Goal: Task Accomplishment & Management: Use online tool/utility

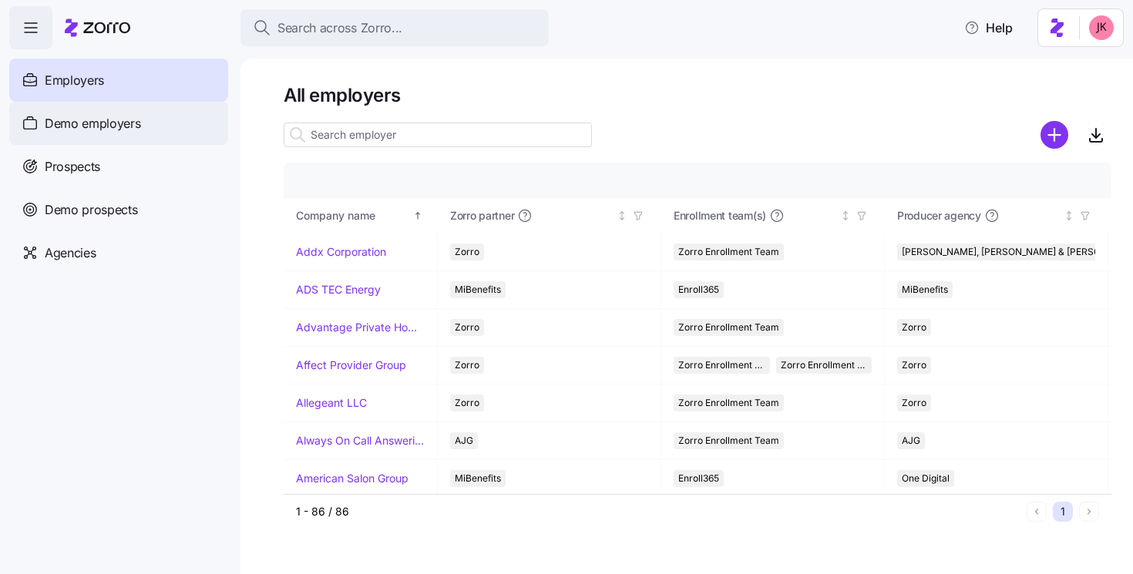
click at [89, 114] on span "Demo employers" at bounding box center [93, 123] width 96 height 19
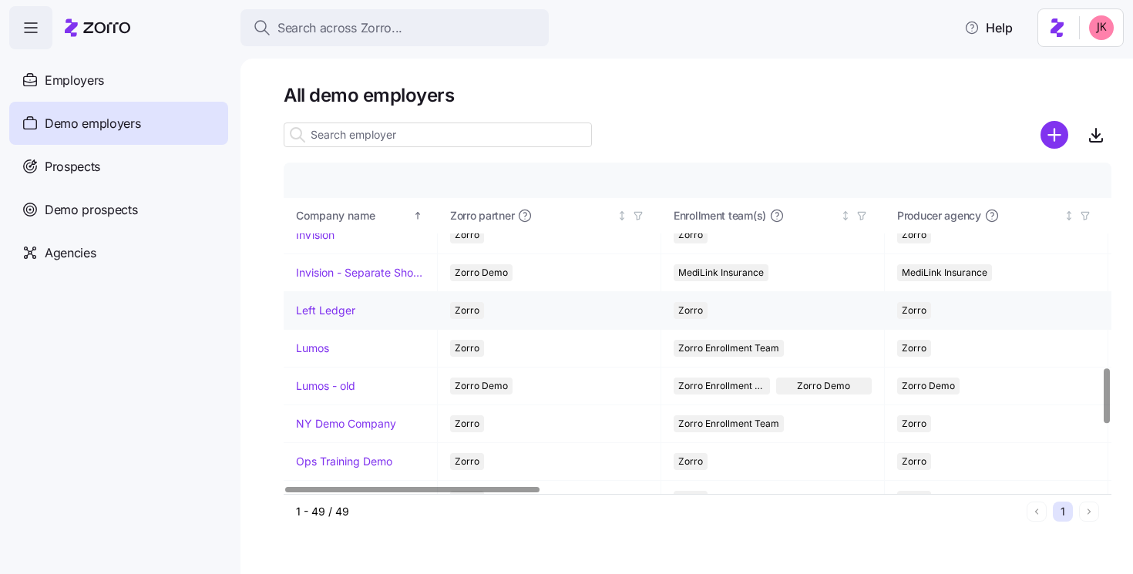
scroll to position [1174, 0]
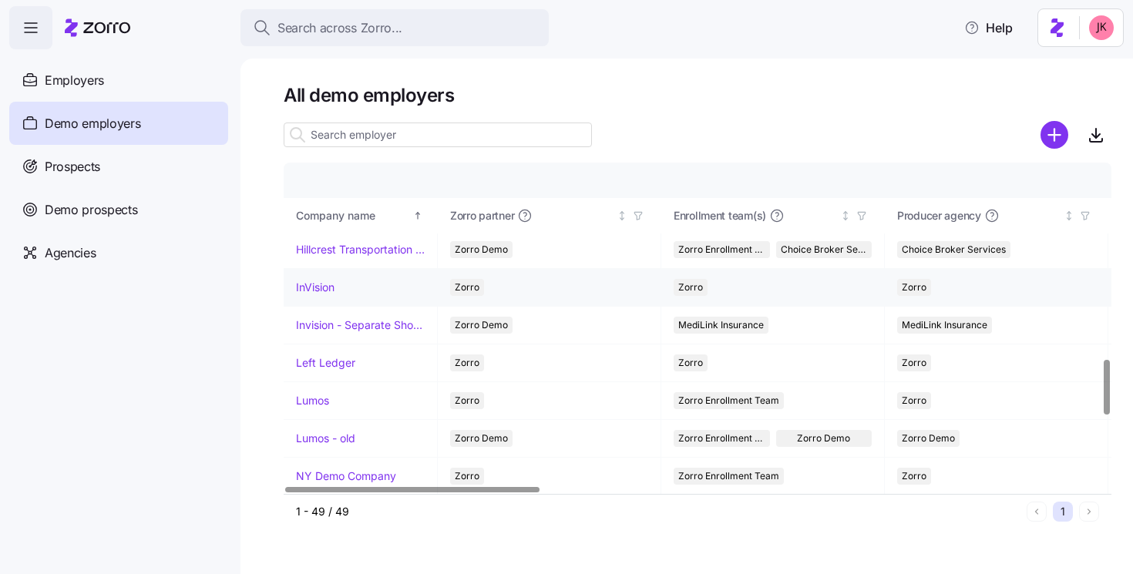
click at [324, 288] on link "InVision" at bounding box center [315, 287] width 39 height 15
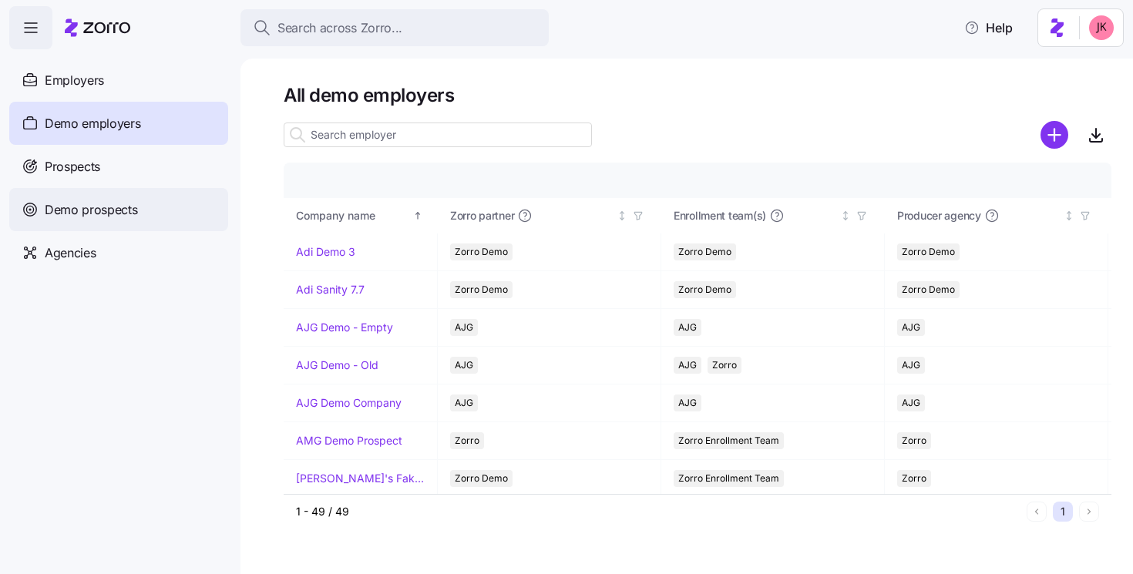
click at [76, 200] on span "Demo prospects" at bounding box center [91, 209] width 93 height 19
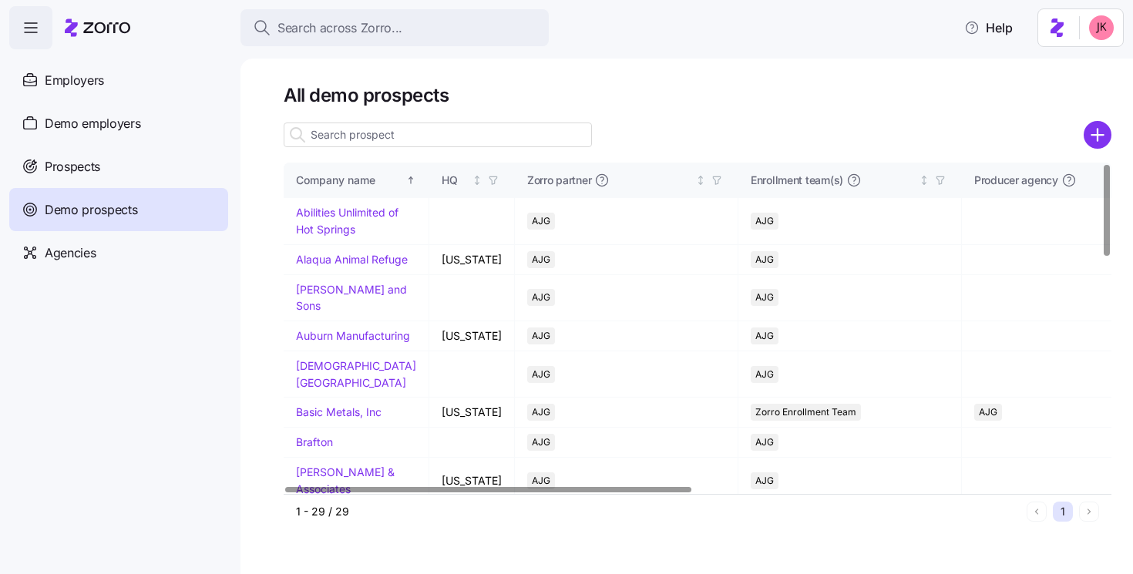
click at [325, 140] on input at bounding box center [438, 135] width 308 height 25
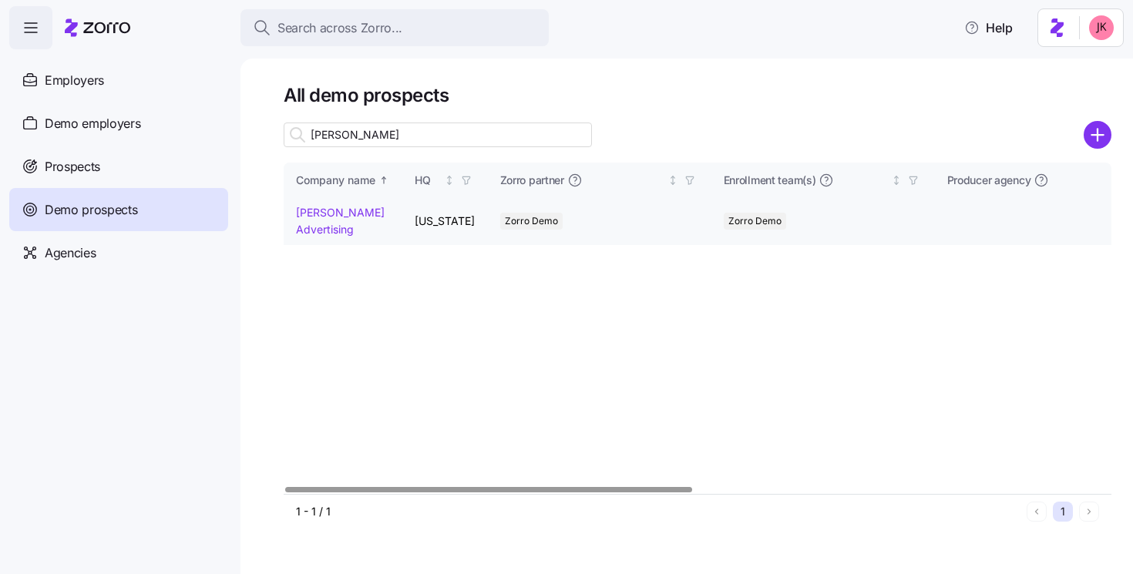
type input "kurian"
click at [332, 226] on link "Kurian's Advertising" at bounding box center [340, 221] width 89 height 30
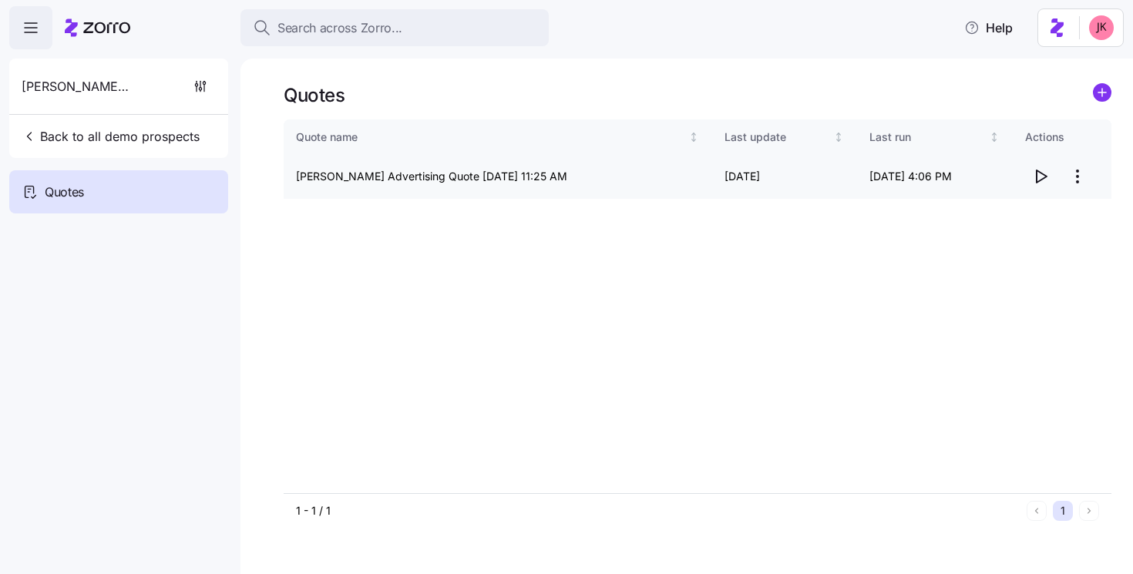
click at [1033, 171] on icon "button" at bounding box center [1041, 176] width 19 height 19
click at [176, 139] on span "Back to all demo prospects" at bounding box center [111, 136] width 178 height 19
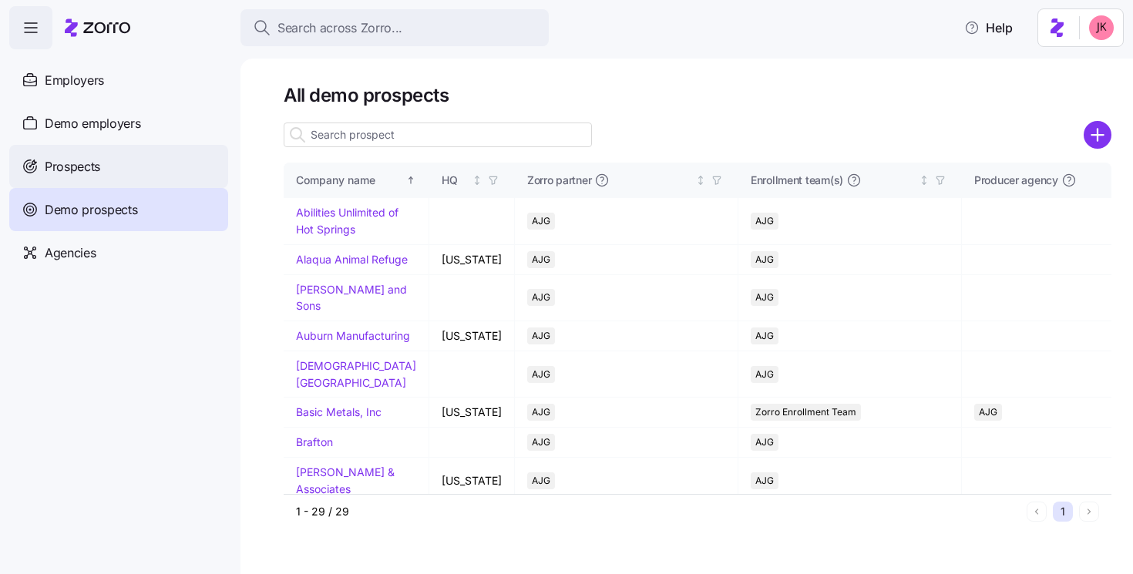
click at [144, 153] on div "Prospects" at bounding box center [118, 166] width 219 height 43
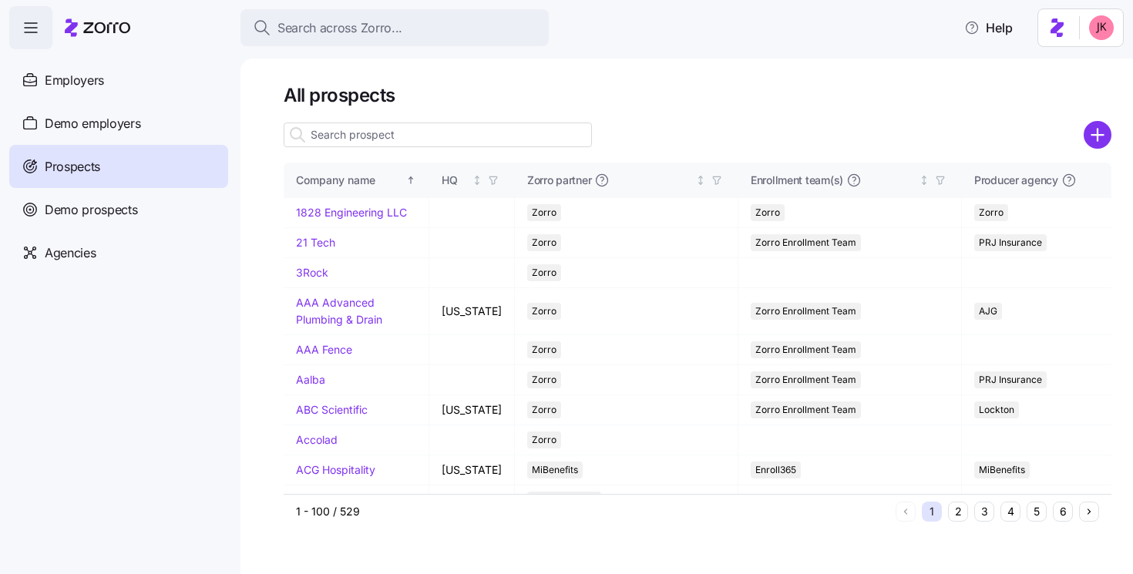
click at [350, 140] on input at bounding box center [438, 135] width 308 height 25
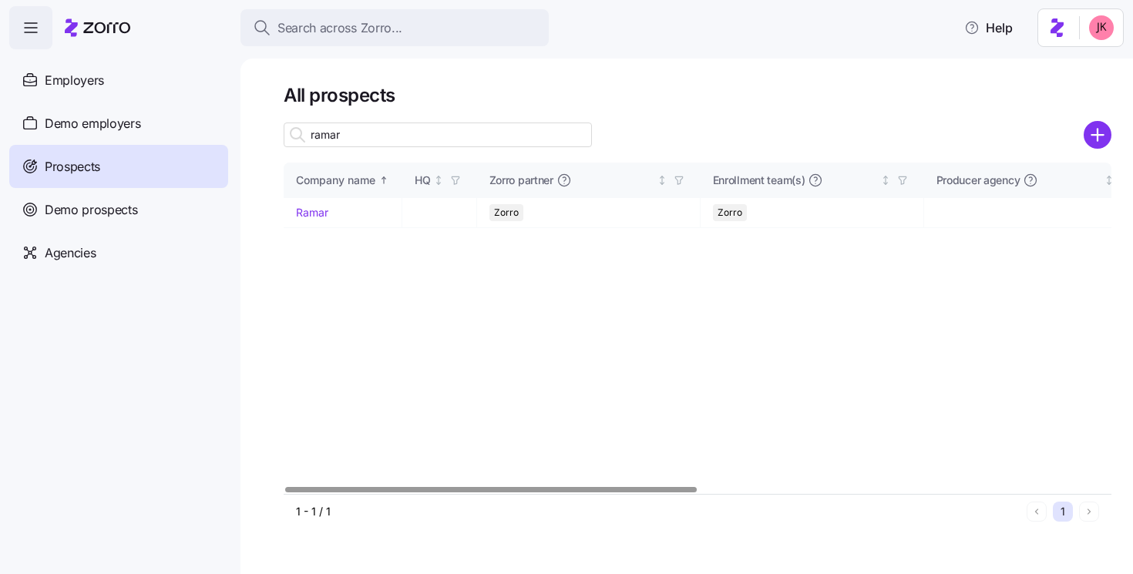
type input "ramar"
click at [299, 218] on link "Ramar" at bounding box center [312, 212] width 32 height 13
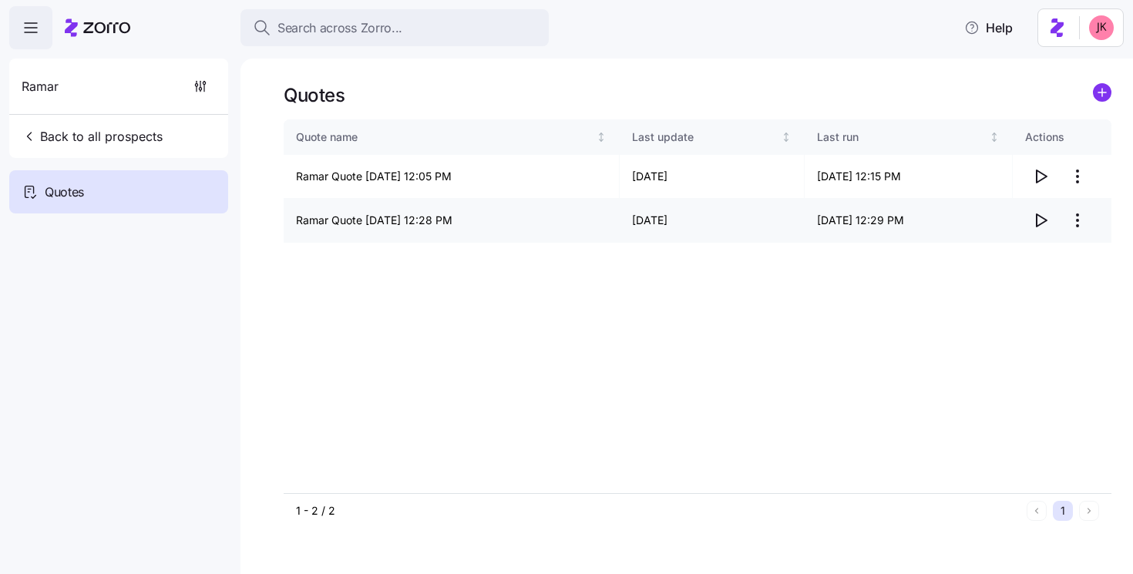
click at [1042, 224] on icon "button" at bounding box center [1041, 220] width 19 height 19
click at [138, 130] on span "Back to all prospects" at bounding box center [92, 136] width 141 height 19
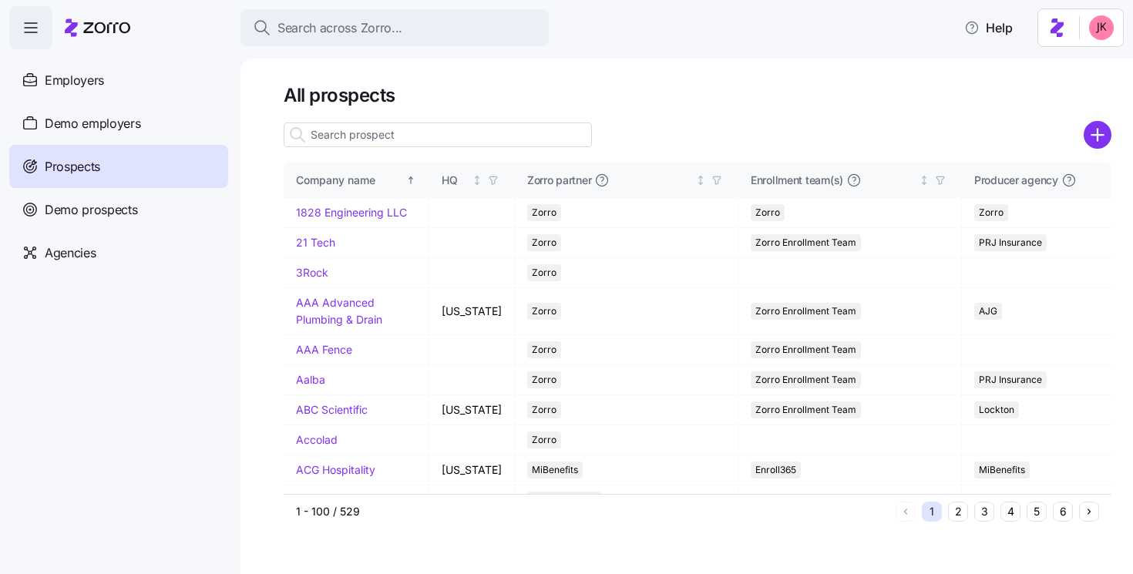
click at [325, 130] on input at bounding box center [438, 135] width 308 height 25
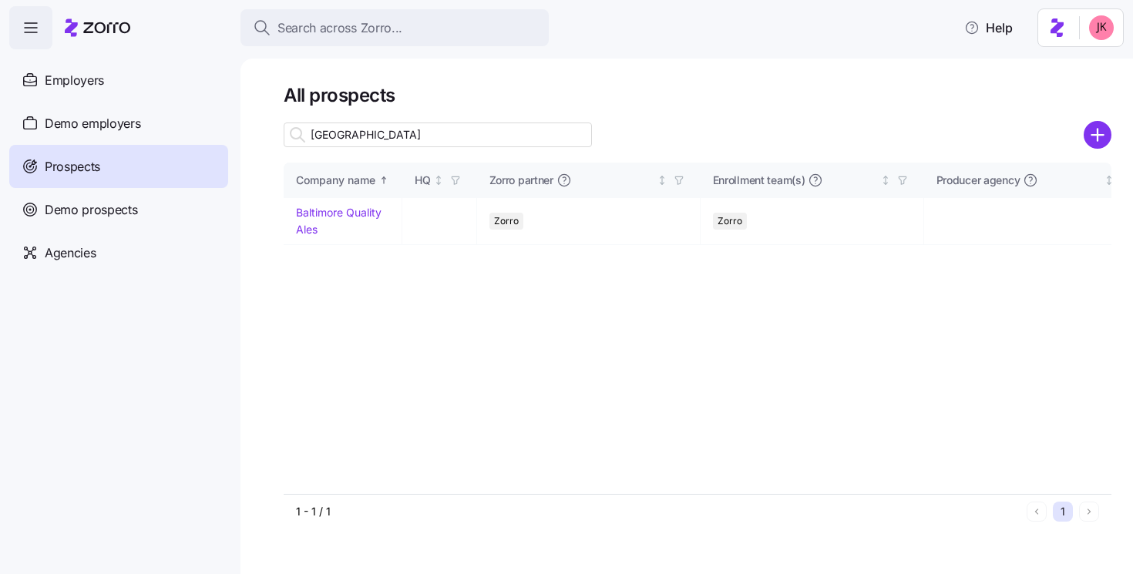
type input "baltimore"
click at [349, 212] on link "Baltimore Quality Ales" at bounding box center [339, 221] width 86 height 30
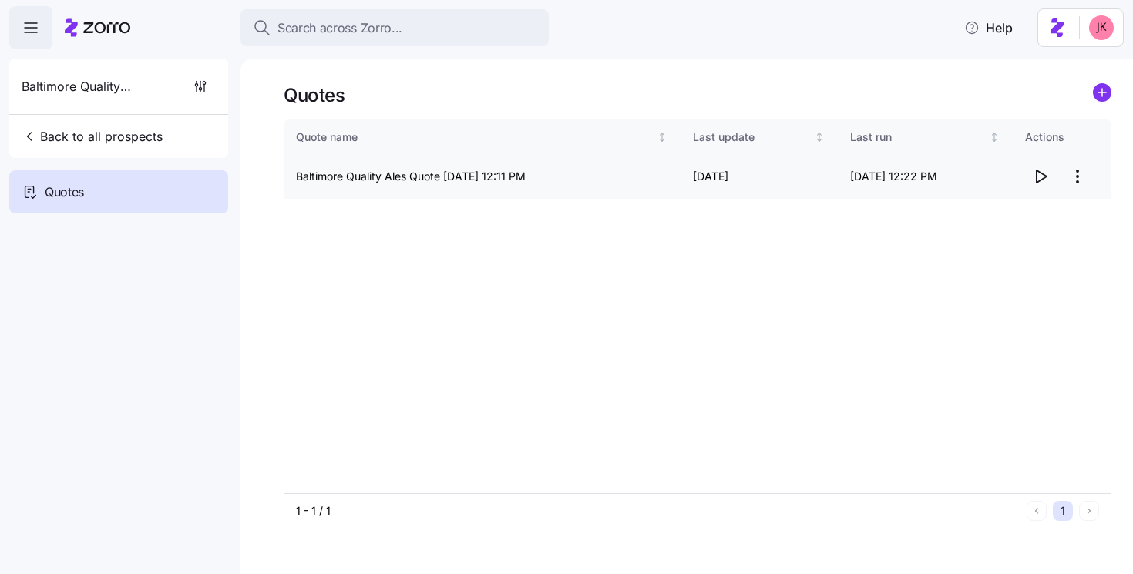
click at [1043, 177] on icon "button" at bounding box center [1041, 176] width 19 height 19
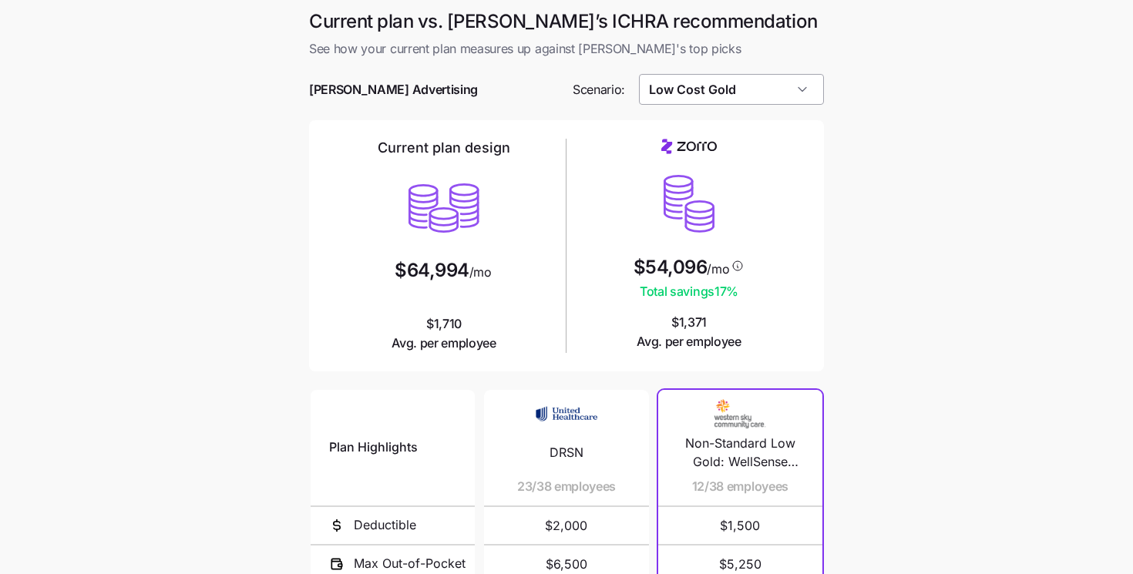
click at [743, 90] on input "Low Cost Gold" at bounding box center [732, 89] width 186 height 31
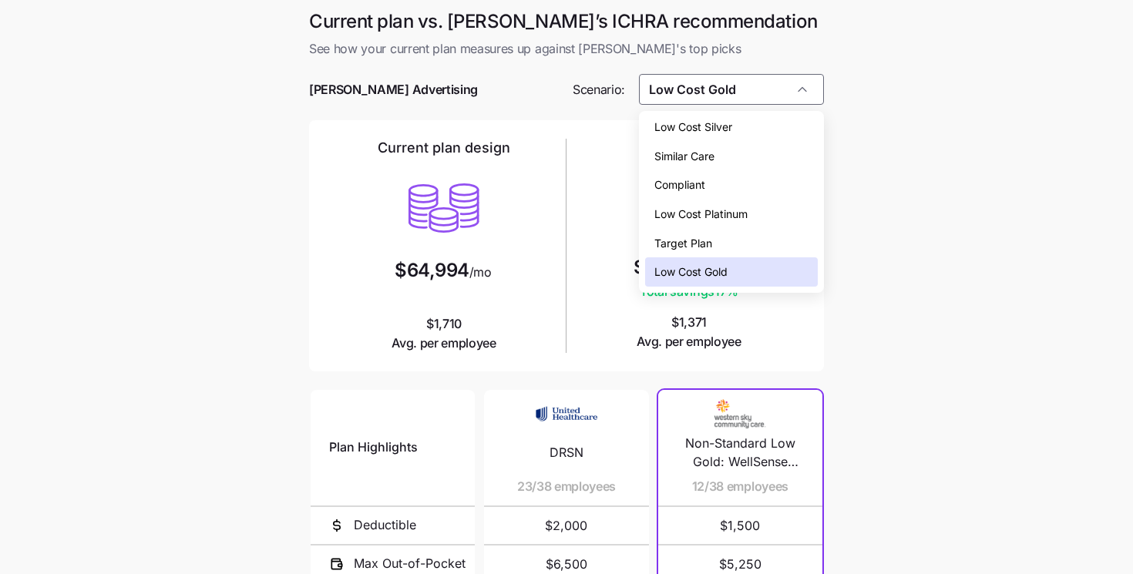
click at [740, 127] on div "Low Cost Silver" at bounding box center [731, 127] width 173 height 29
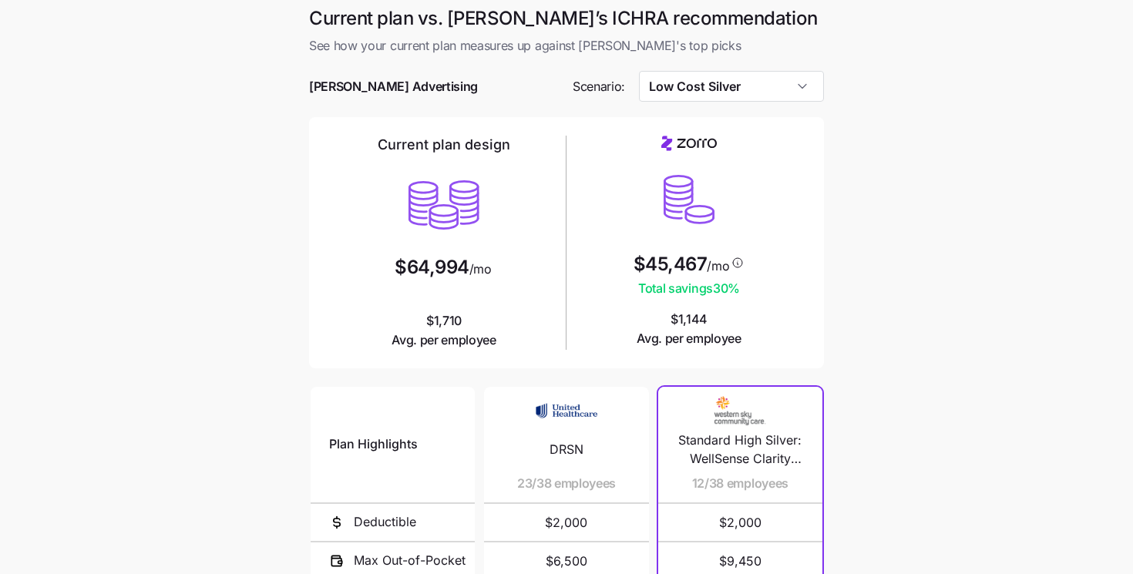
scroll to position [0, 0]
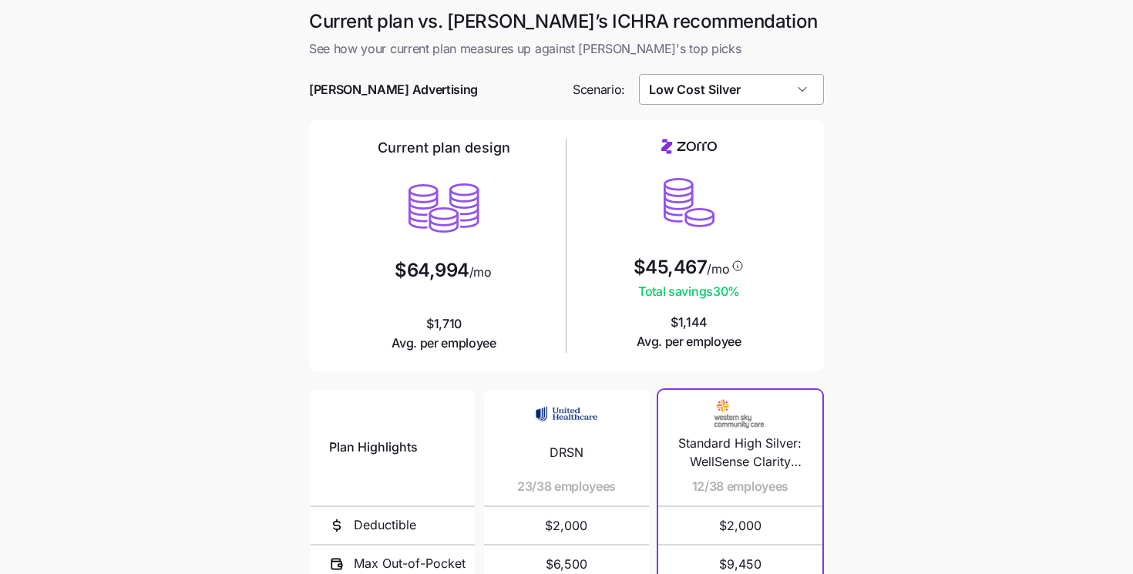
click at [722, 93] on input "Low Cost Silver" at bounding box center [732, 89] width 186 height 31
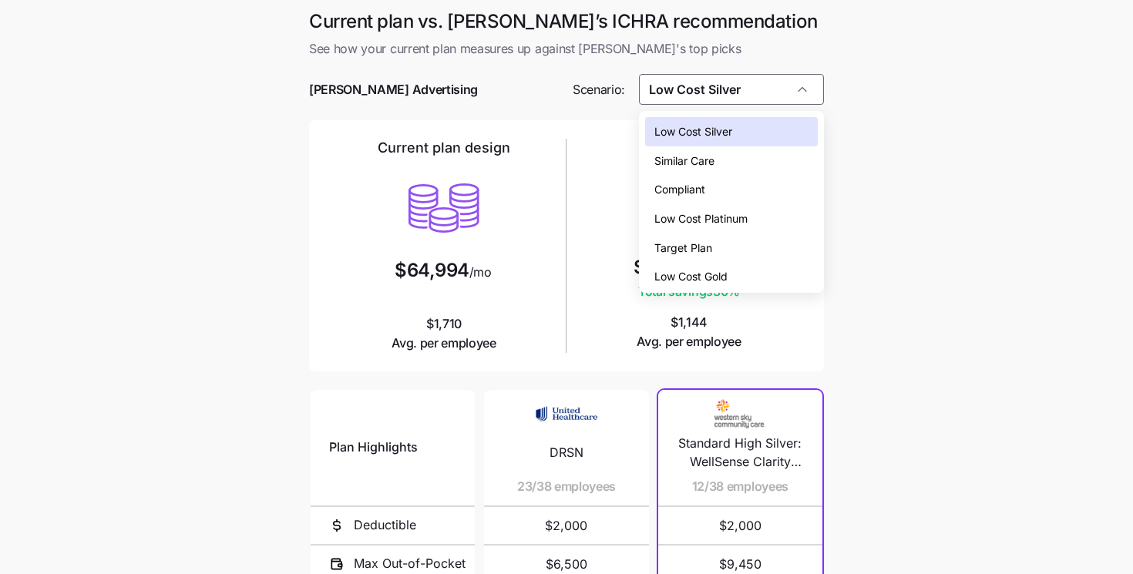
click at [718, 271] on span "Low Cost Gold" at bounding box center [691, 276] width 73 height 17
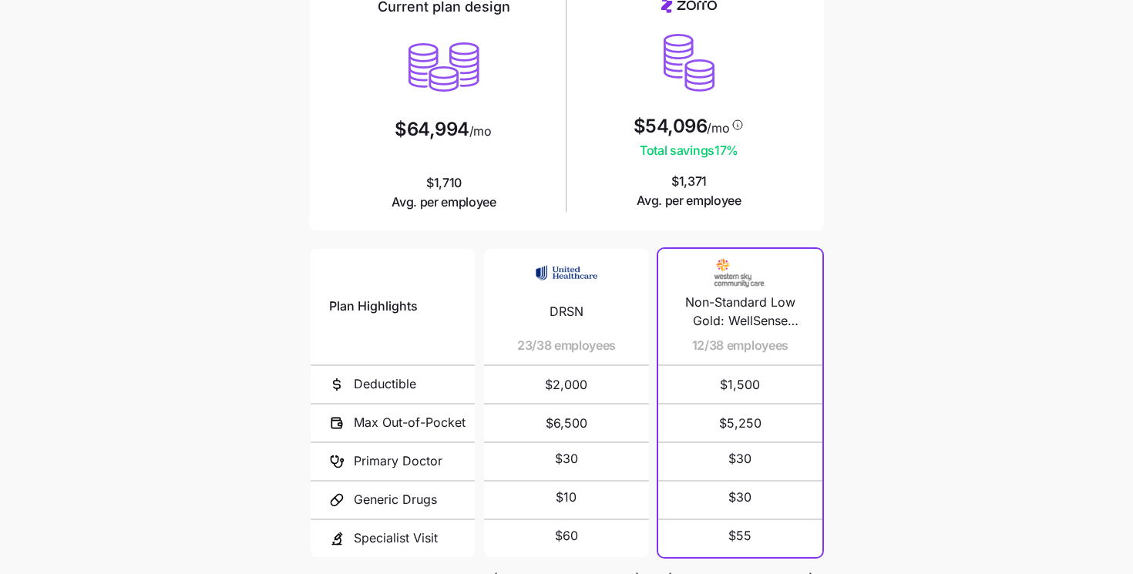
scroll to position [251, 0]
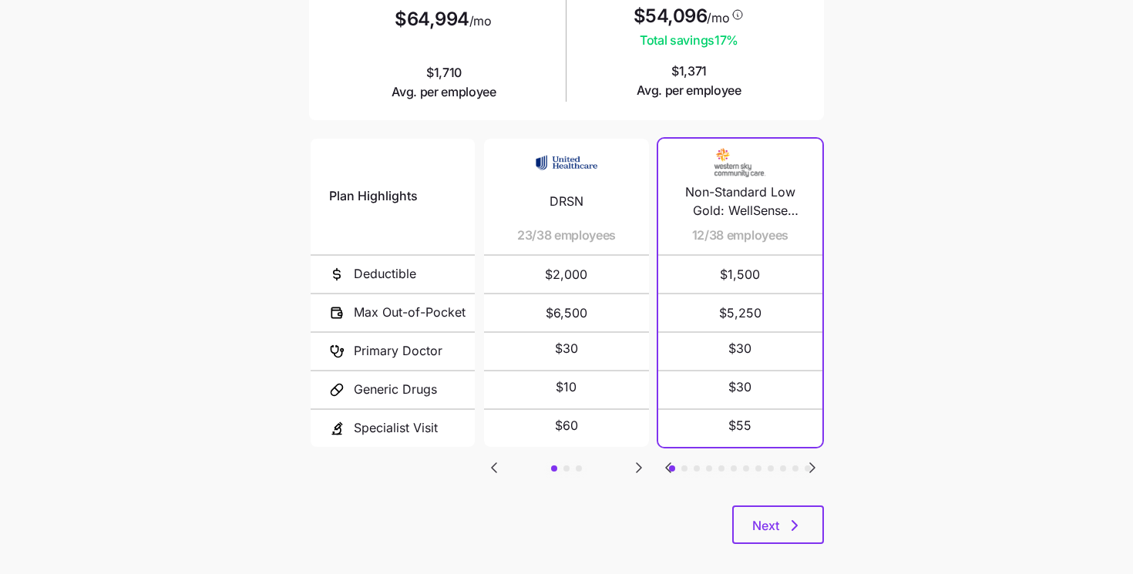
click at [635, 464] on icon "Go to next slide" at bounding box center [639, 468] width 19 height 19
click at [684, 466] on button "button" at bounding box center [685, 469] width 6 height 6
click at [696, 466] on button "button" at bounding box center [697, 469] width 6 height 6
click at [714, 466] on div "Plan Highlights Deductible Max Out-of-Pocket Primary Doctor Generic Drugs Speci…" at bounding box center [566, 321] width 515 height 370
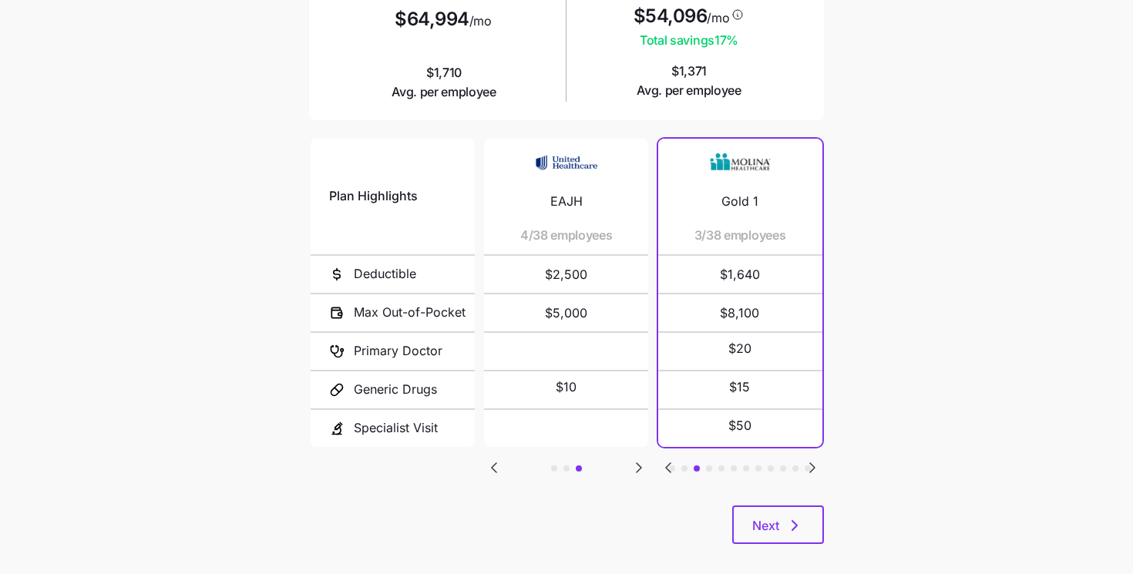
click at [710, 466] on button "button" at bounding box center [709, 469] width 6 height 6
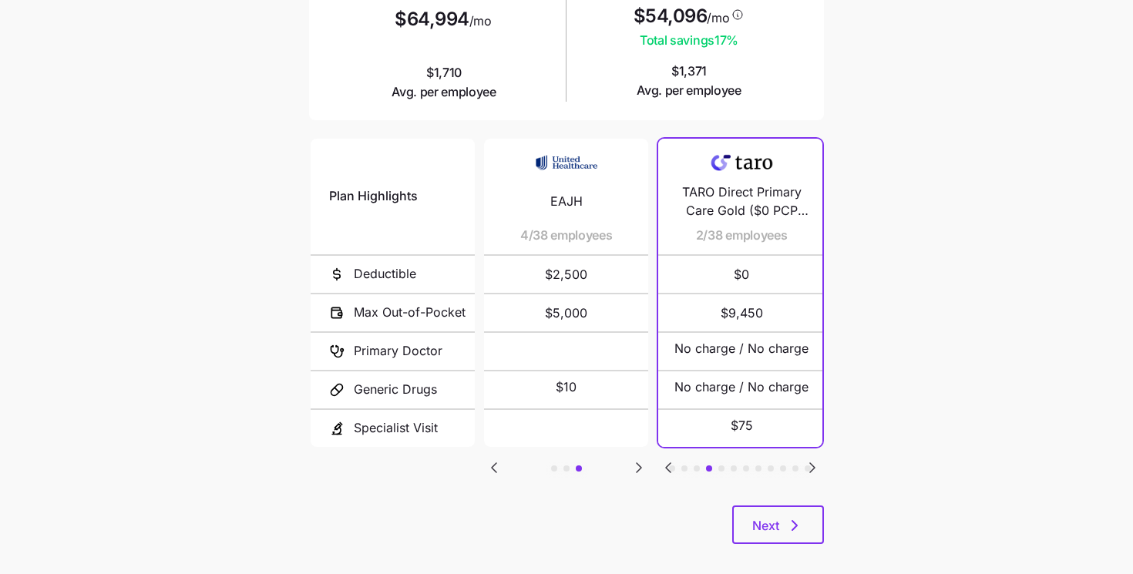
scroll to position [0, 0]
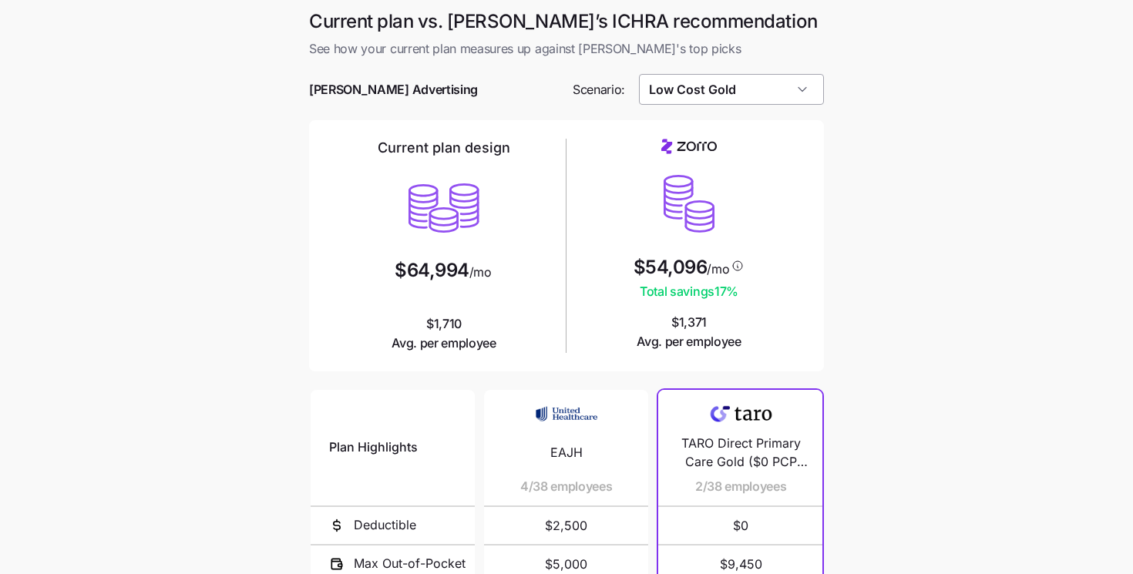
click at [721, 93] on input "Low Cost Gold" at bounding box center [732, 89] width 186 height 31
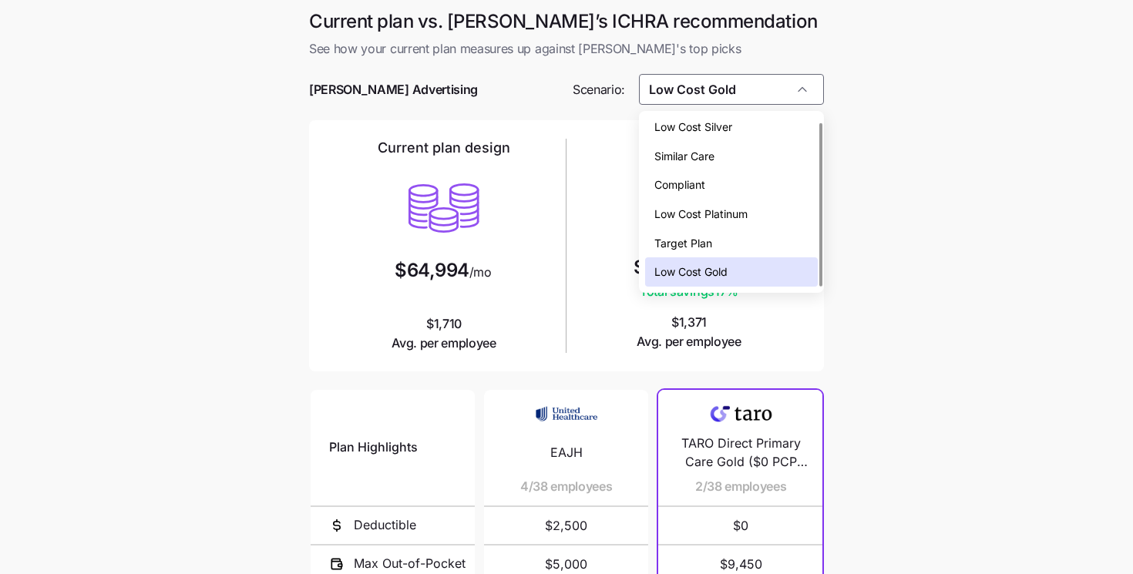
click at [697, 127] on span "Low Cost Silver" at bounding box center [694, 127] width 78 height 17
type input "Low Cost Silver"
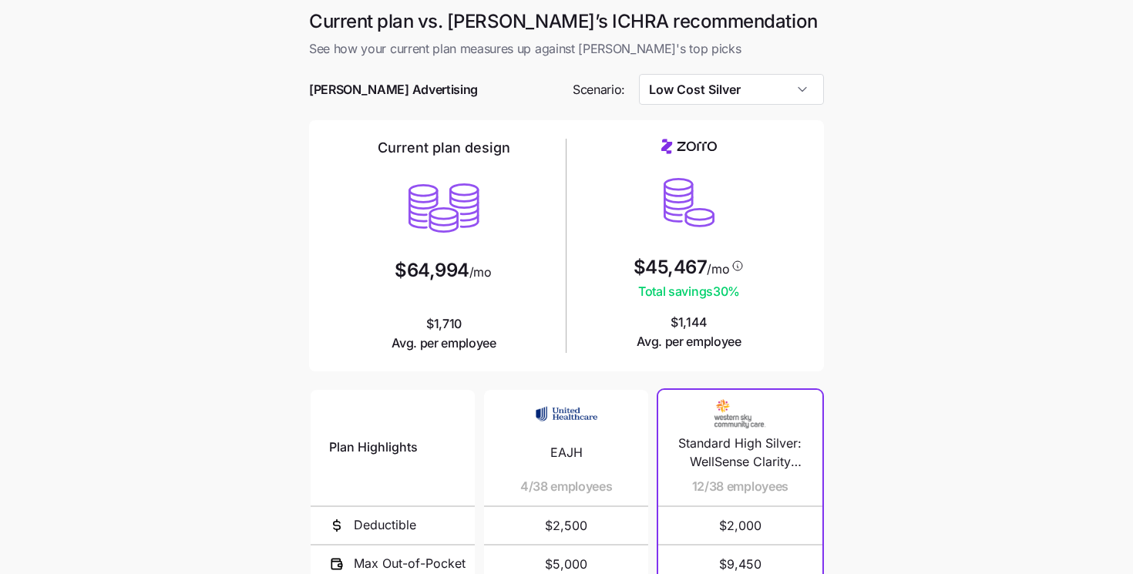
scroll to position [248, 0]
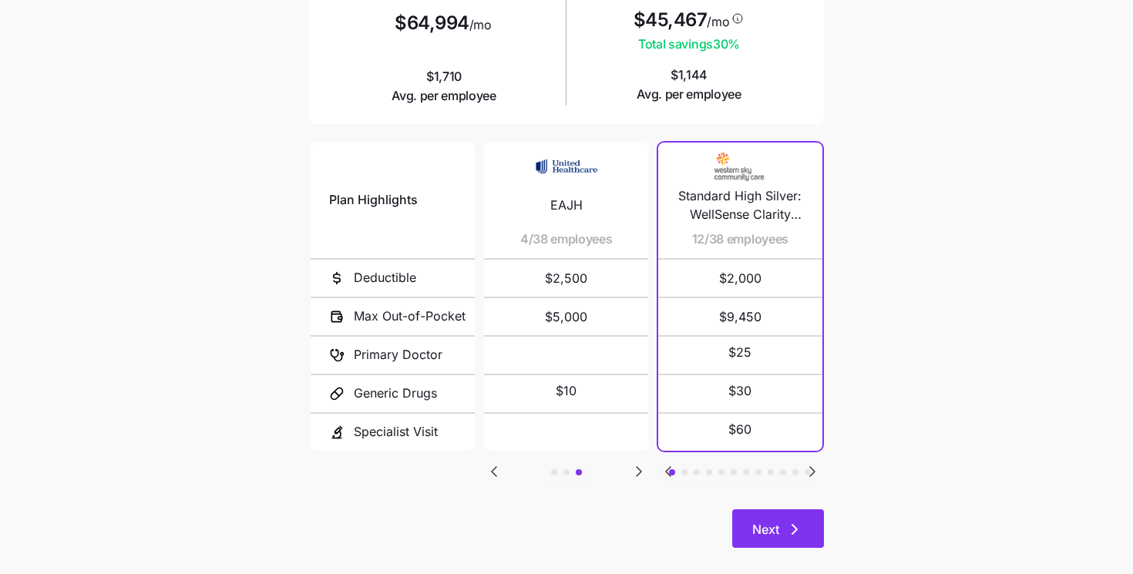
click at [774, 523] on span "Next" at bounding box center [766, 529] width 27 height 19
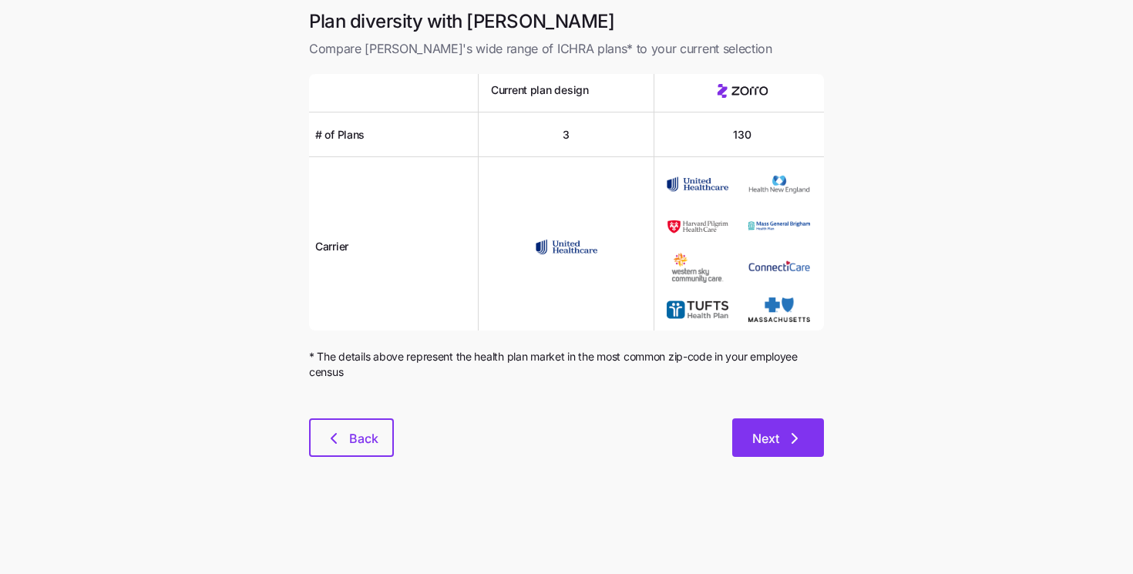
click at [765, 443] on span "Next" at bounding box center [766, 438] width 27 height 19
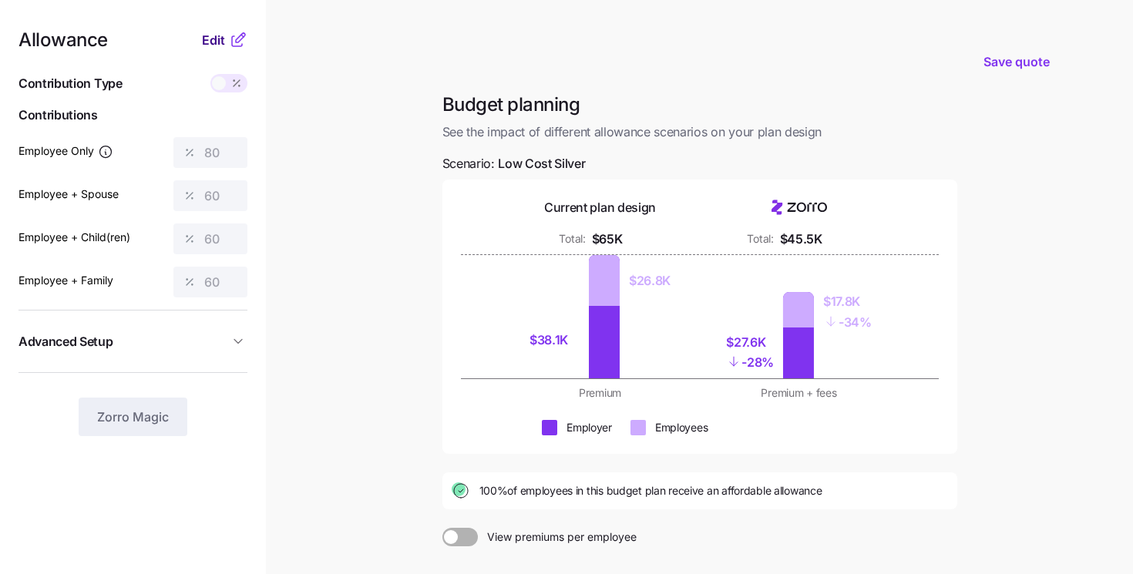
click at [216, 35] on span "Edit" at bounding box center [213, 40] width 23 height 19
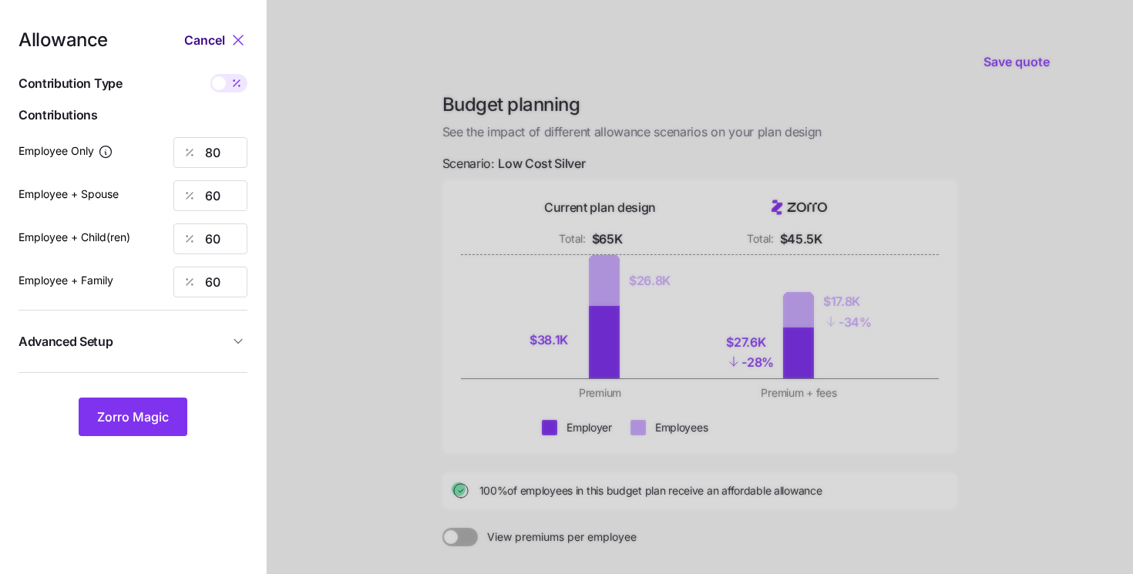
click at [214, 44] on span "Cancel" at bounding box center [204, 40] width 41 height 19
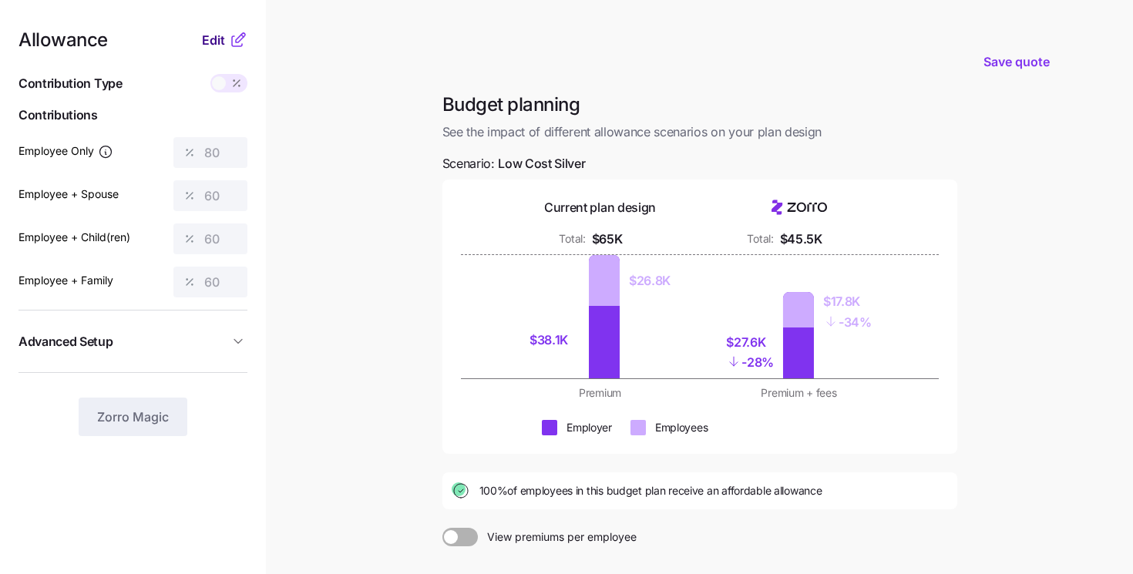
click at [212, 34] on span "Edit" at bounding box center [213, 40] width 23 height 19
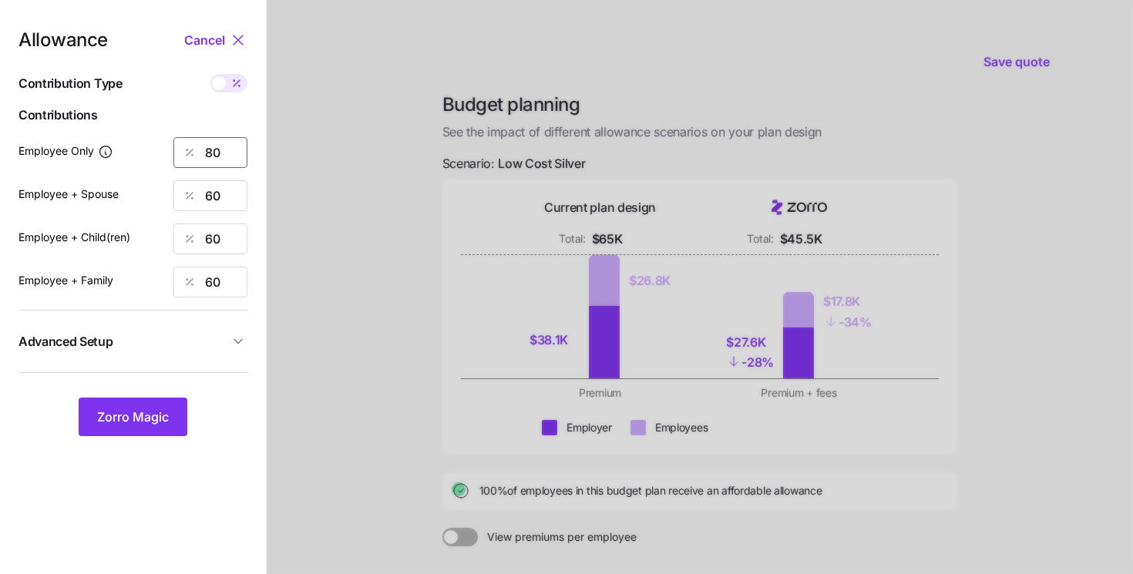
drag, startPoint x: 233, startPoint y: 150, endPoint x: 160, endPoint y: 140, distance: 73.2
click at [160, 140] on div "Employee Only 80" at bounding box center [133, 152] width 229 height 31
type input "60"
drag, startPoint x: 219, startPoint y: 198, endPoint x: 146, endPoint y: 162, distance: 81.7
click at [146, 162] on div "Allowance Cancel Contribution Type Use classes Contributions Employee Only 60 E…" at bounding box center [133, 234] width 229 height 406
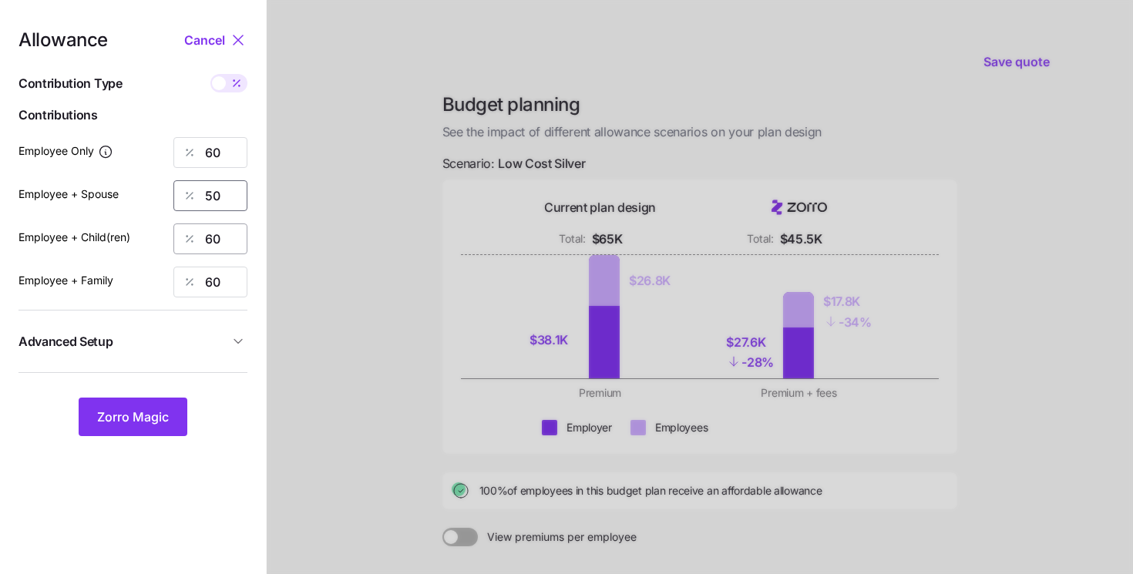
type input "50"
drag, startPoint x: 224, startPoint y: 242, endPoint x: 147, endPoint y: 217, distance: 81.2
click at [147, 217] on div "Allowance Cancel Contribution Type Use classes Contributions Employee Only 60 E…" at bounding box center [133, 234] width 229 height 406
type input "50"
drag, startPoint x: 224, startPoint y: 281, endPoint x: 92, endPoint y: 226, distance: 143.8
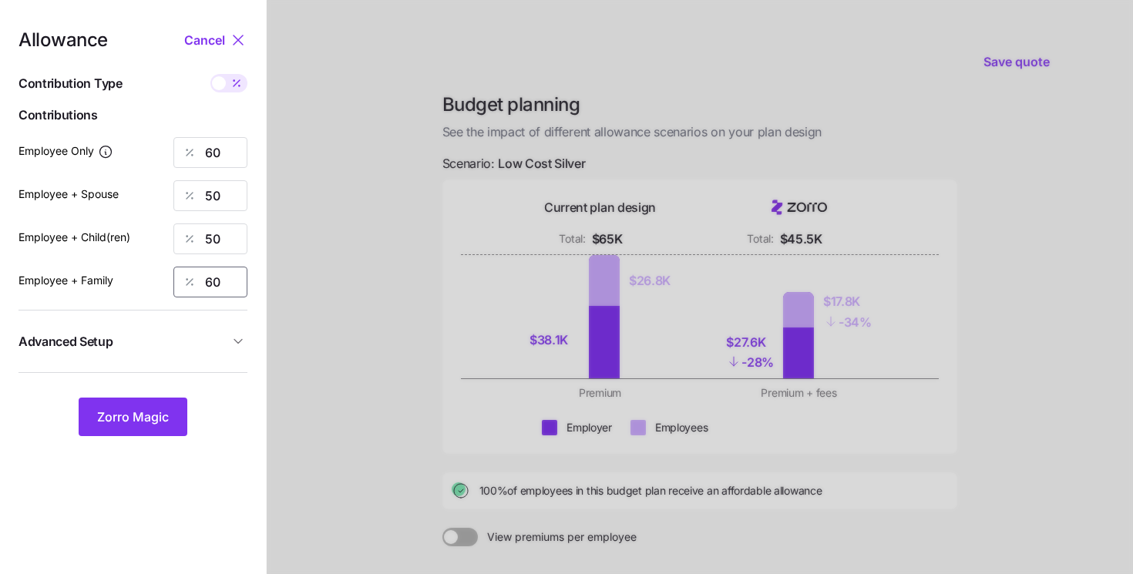
click at [92, 226] on div "Allowance Cancel Contribution Type Use classes Contributions Employee Only 60 E…" at bounding box center [133, 234] width 229 height 406
type input "50"
click at [122, 417] on span "Zorro Magic" at bounding box center [133, 417] width 72 height 19
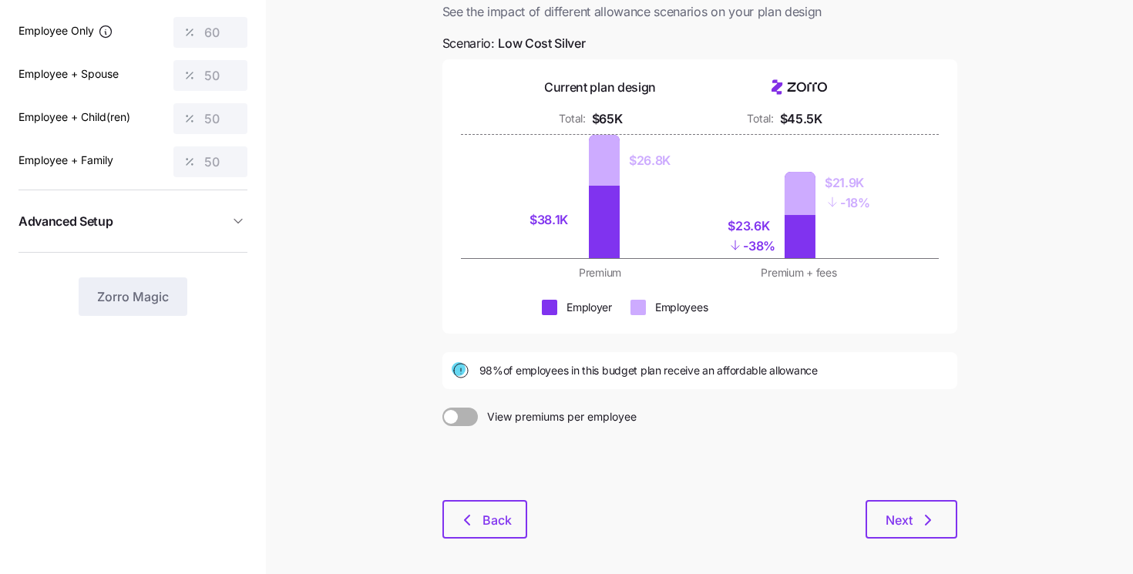
scroll to position [157, 0]
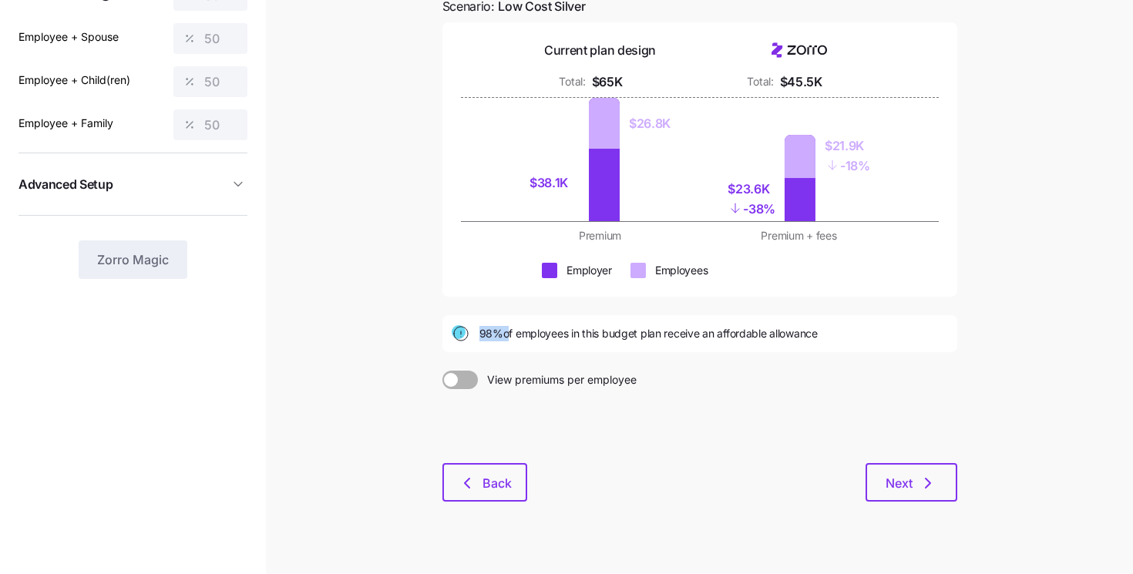
drag, startPoint x: 480, startPoint y: 335, endPoint x: 504, endPoint y: 335, distance: 24.7
click at [504, 335] on span "98% of employees in this budget plan receive an affordable allowance" at bounding box center [649, 333] width 338 height 15
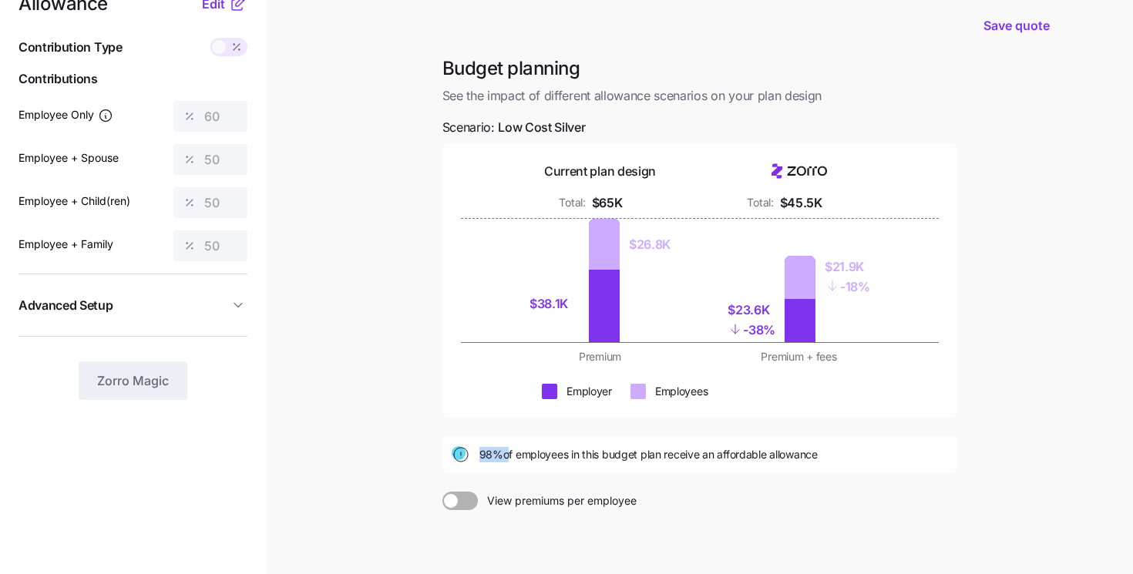
scroll to position [184, 0]
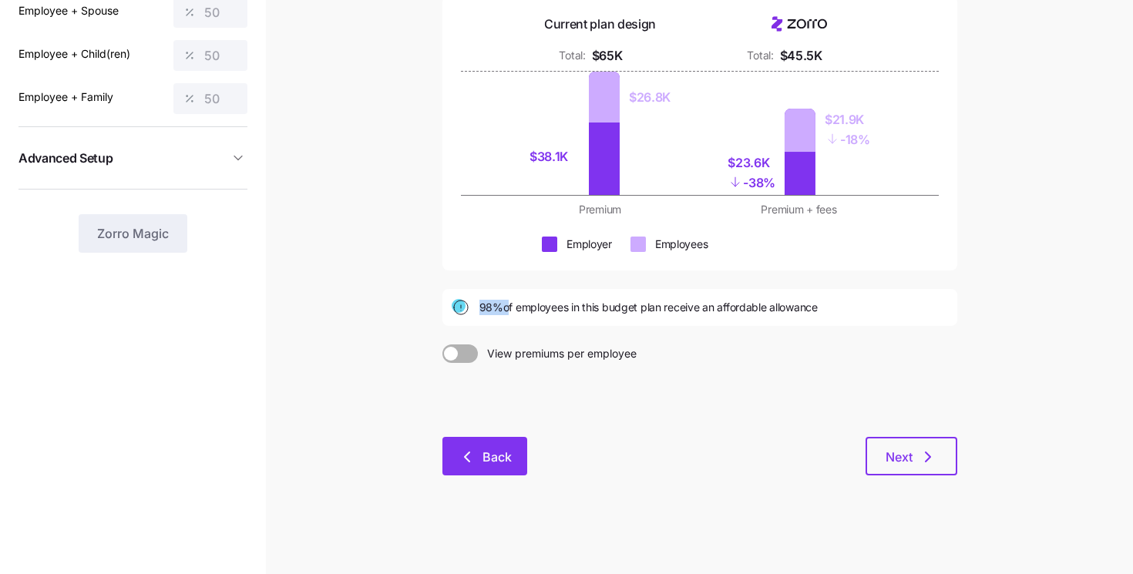
click at [495, 456] on span "Back" at bounding box center [497, 457] width 29 height 19
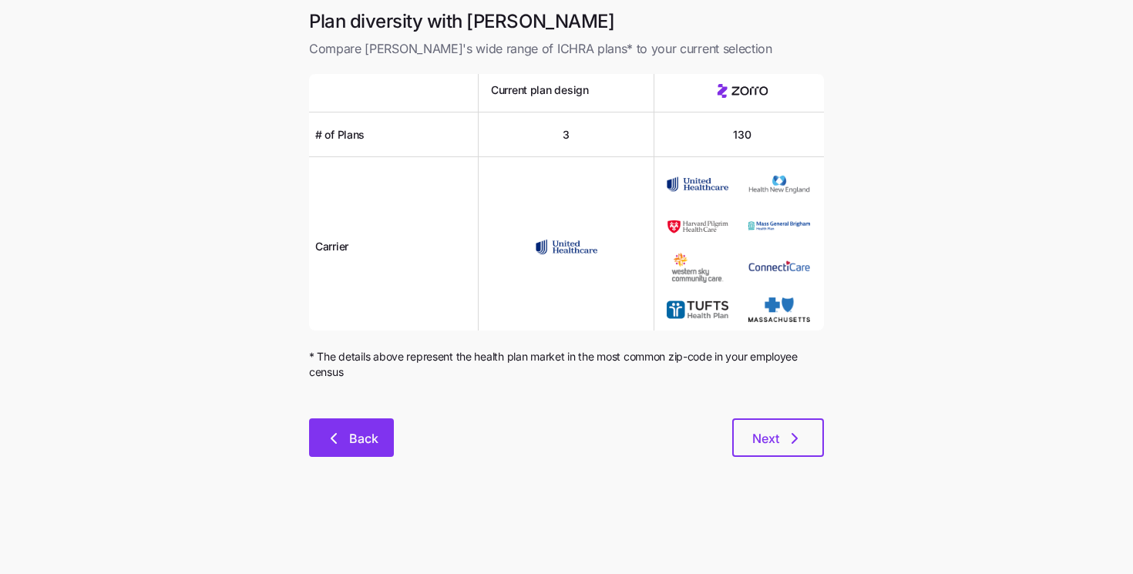
click at [386, 437] on button "Back" at bounding box center [351, 438] width 85 height 39
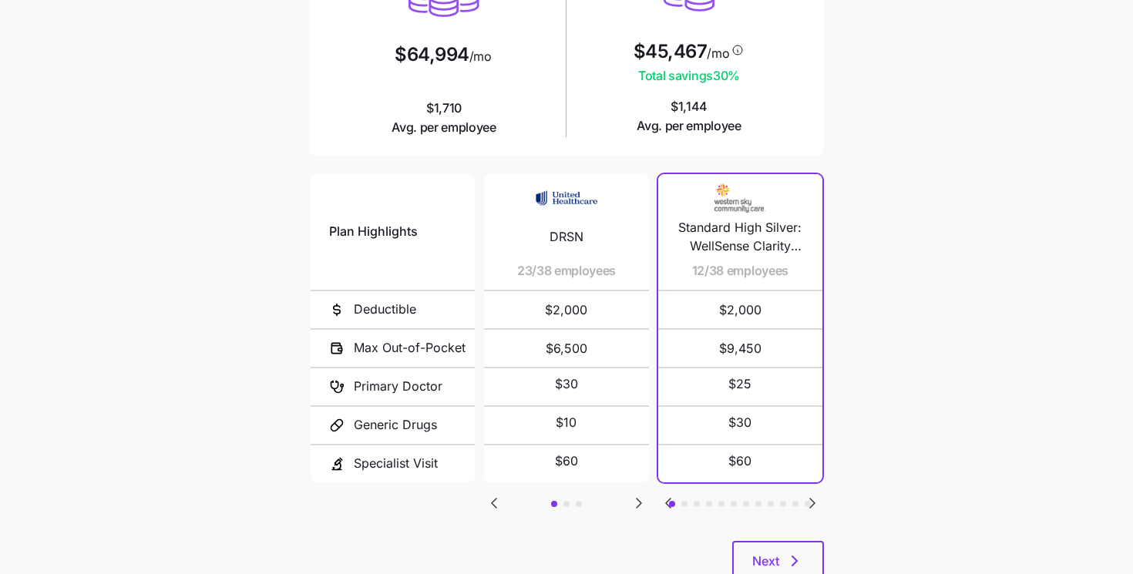
scroll to position [267, 0]
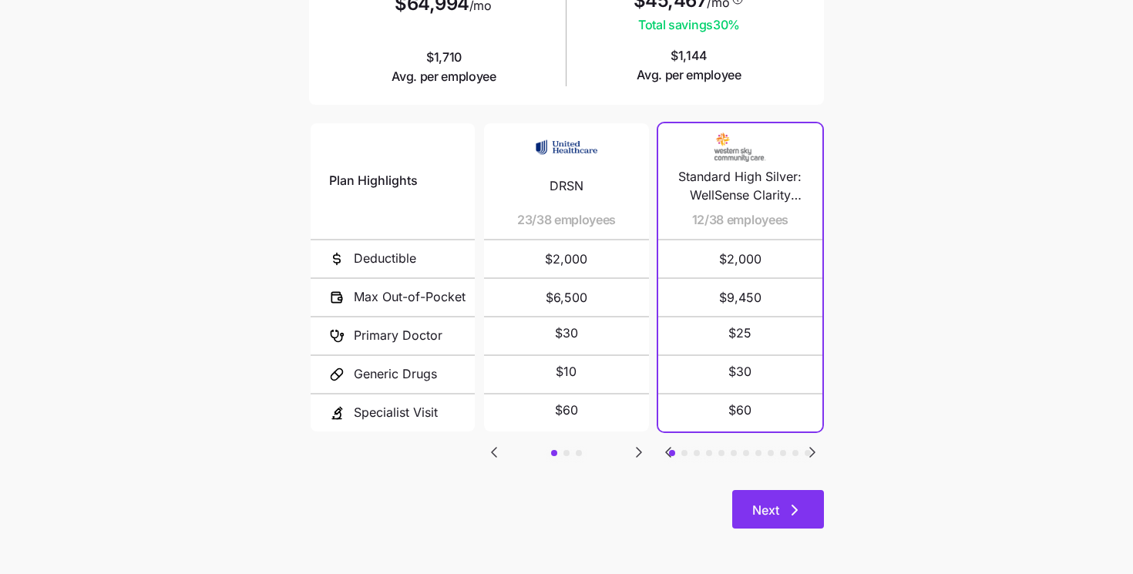
click at [776, 511] on span "Next" at bounding box center [766, 510] width 27 height 19
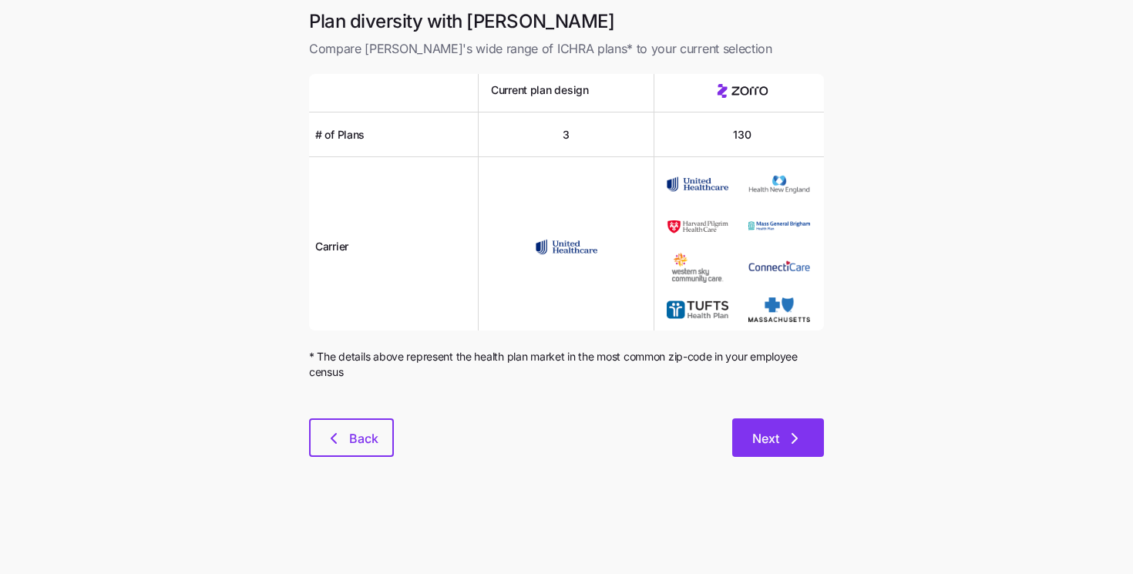
click at [787, 437] on icon "button" at bounding box center [795, 438] width 19 height 19
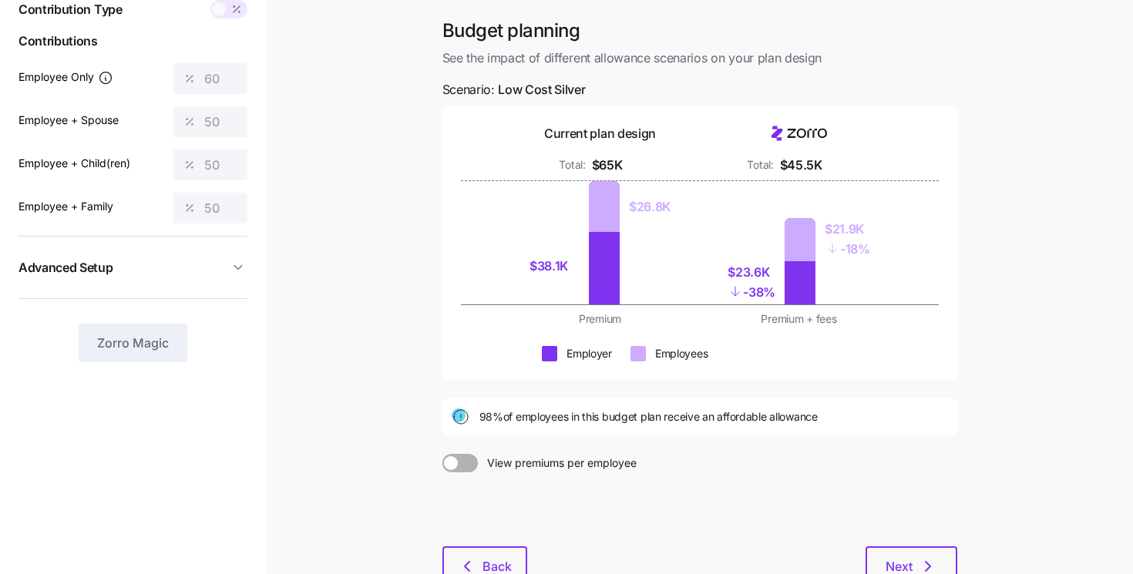
scroll to position [77, 0]
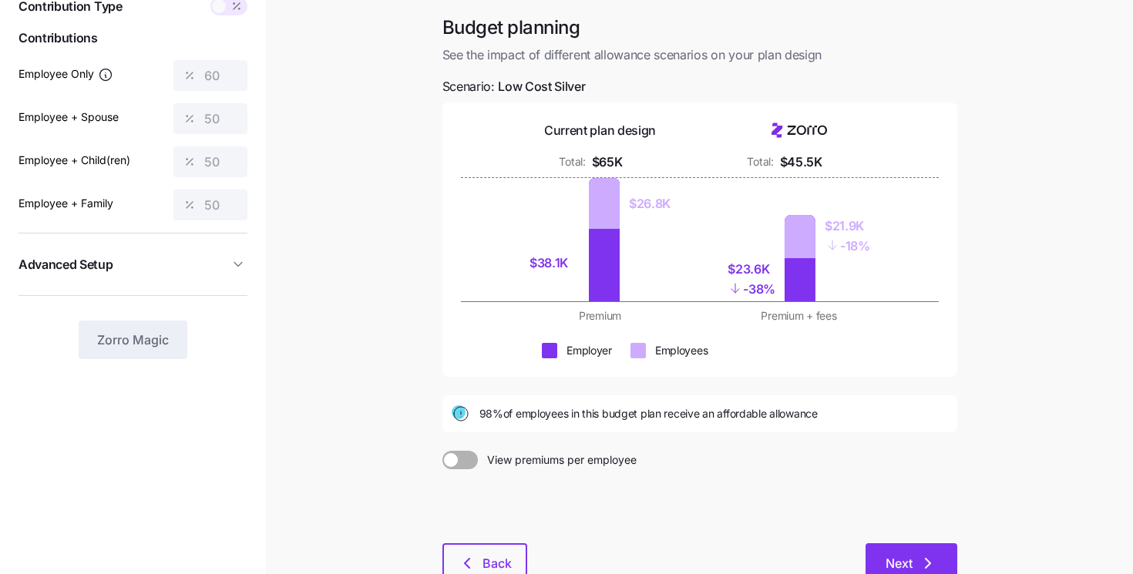
click at [911, 559] on span "Next" at bounding box center [899, 563] width 27 height 19
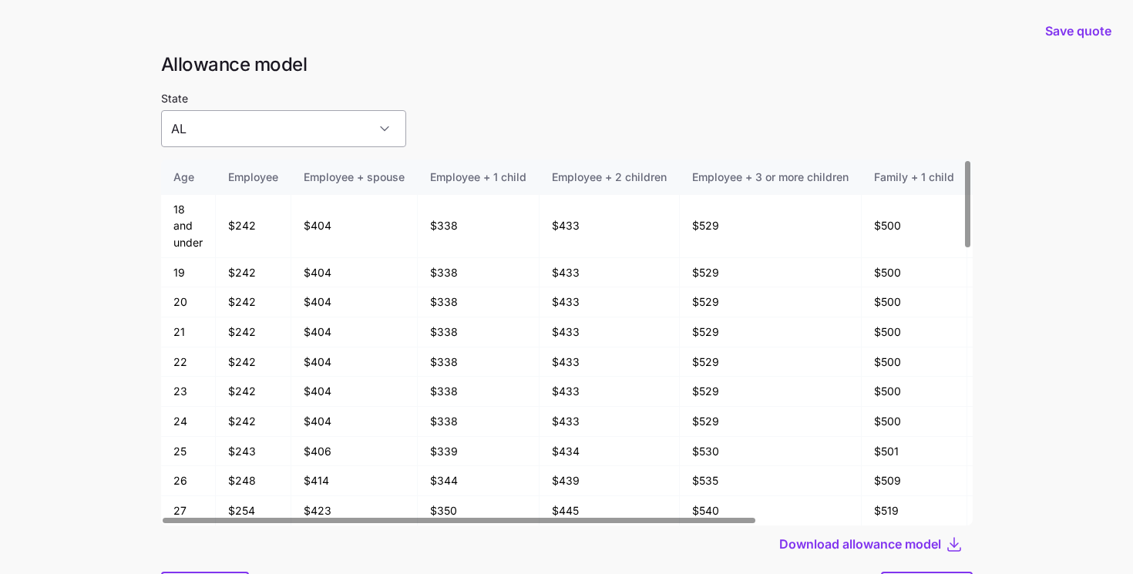
click at [234, 140] on input "AL" at bounding box center [283, 128] width 245 height 37
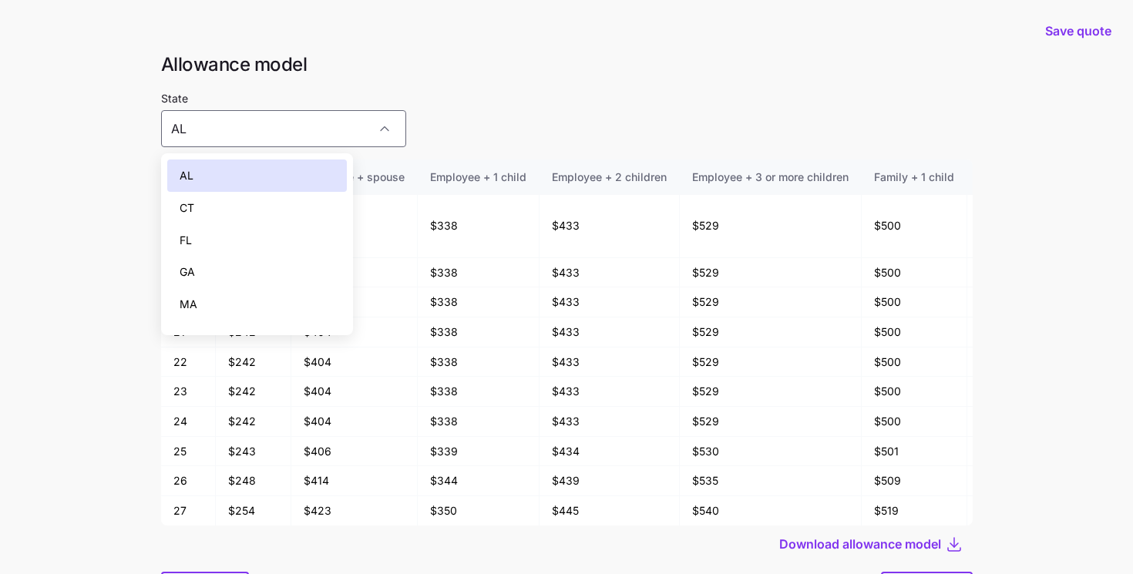
click at [217, 235] on div "FL" at bounding box center [257, 240] width 180 height 32
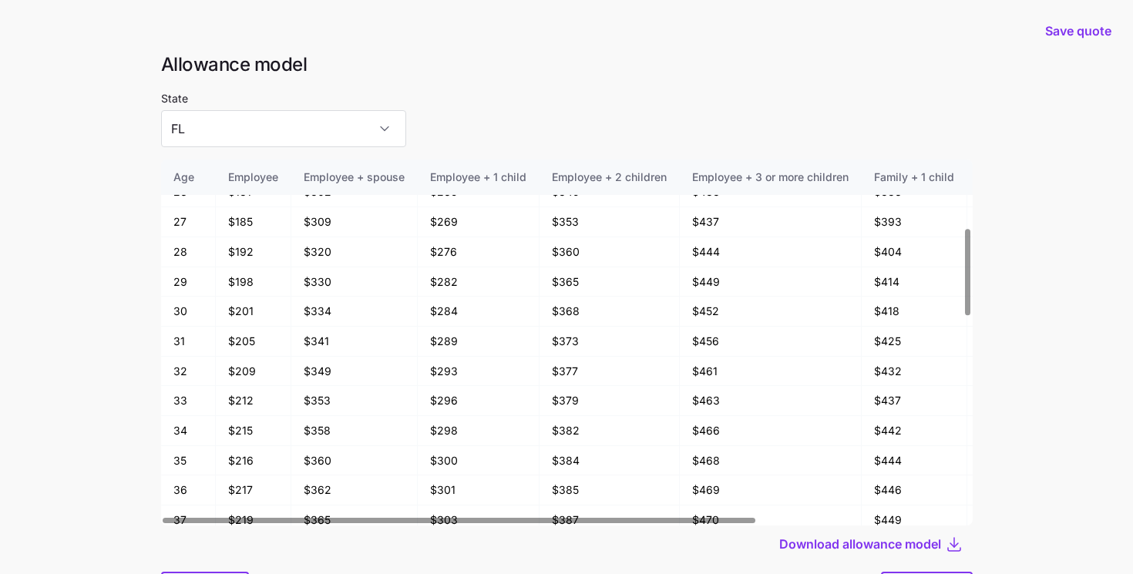
scroll to position [59, 0]
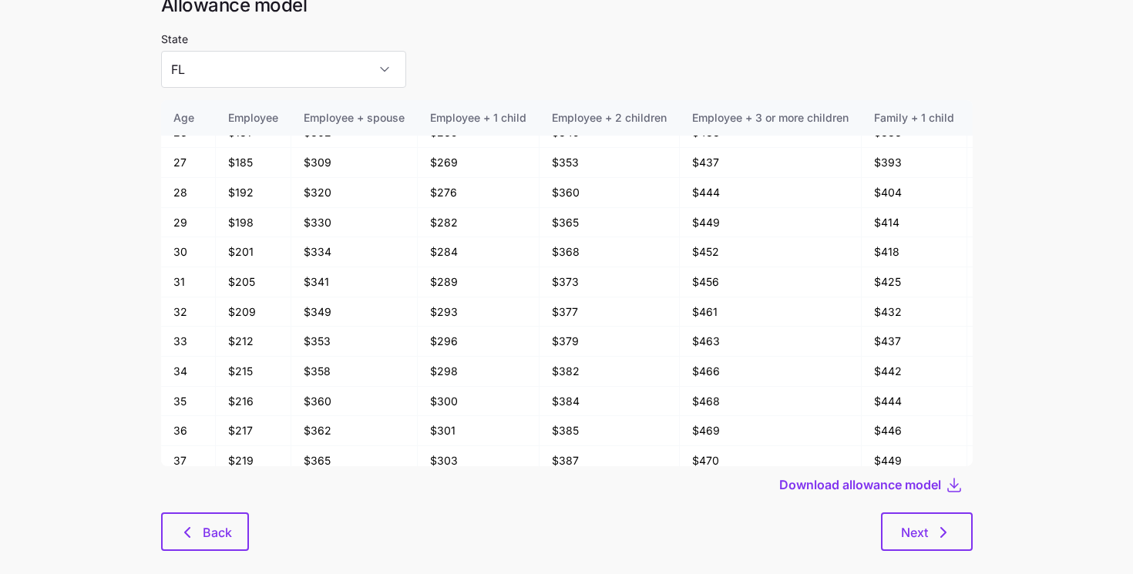
click at [920, 512] on div at bounding box center [567, 508] width 812 height 9
click at [919, 522] on button "Next" at bounding box center [927, 532] width 92 height 39
type input "AL"
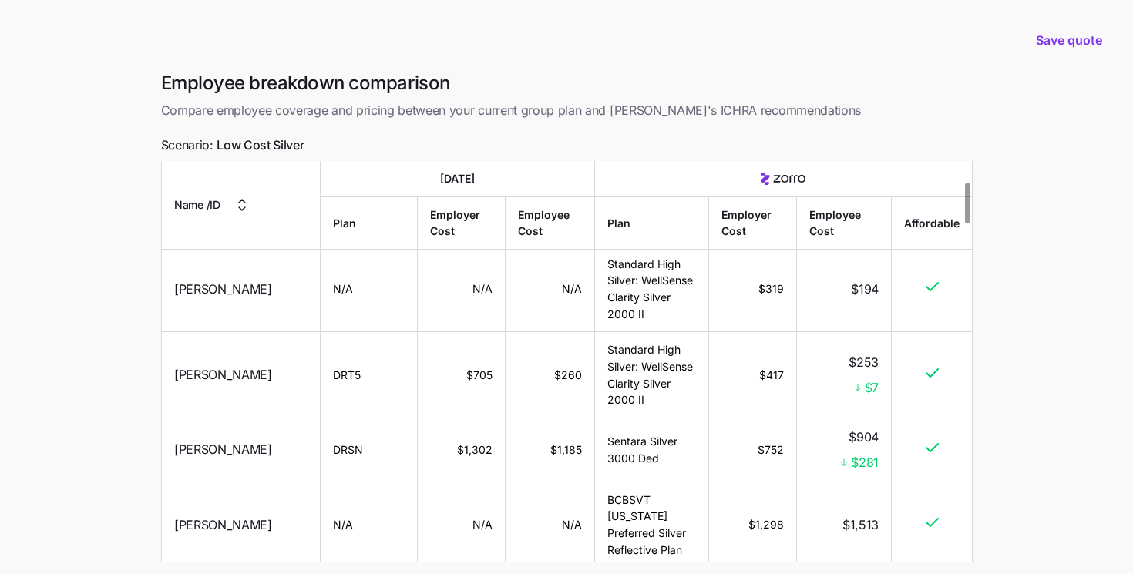
scroll to position [201, 0]
click at [864, 379] on div "$7" at bounding box center [844, 388] width 69 height 19
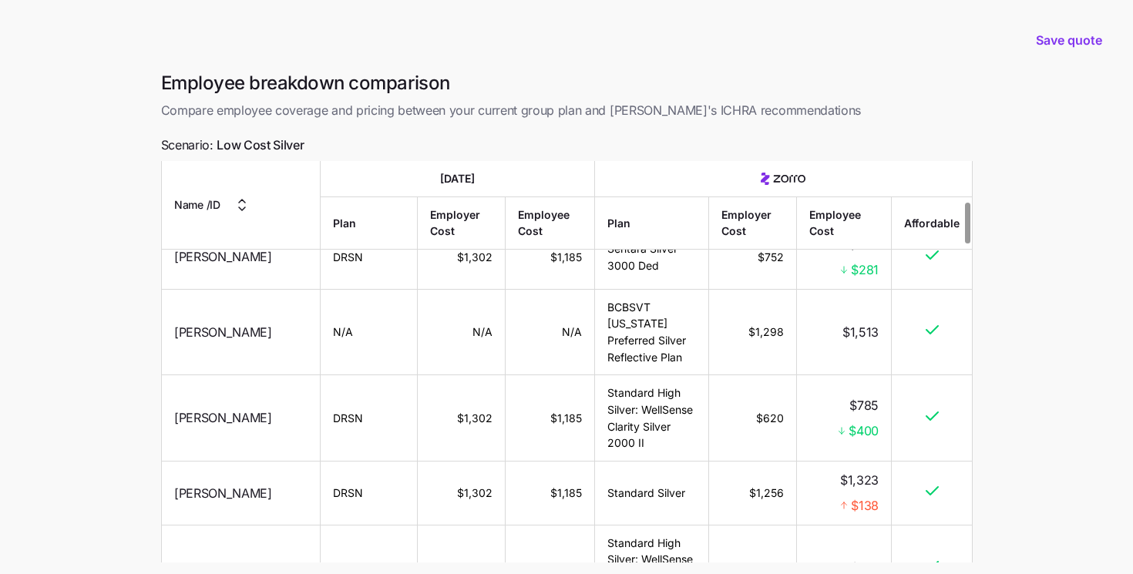
scroll to position [398, 0]
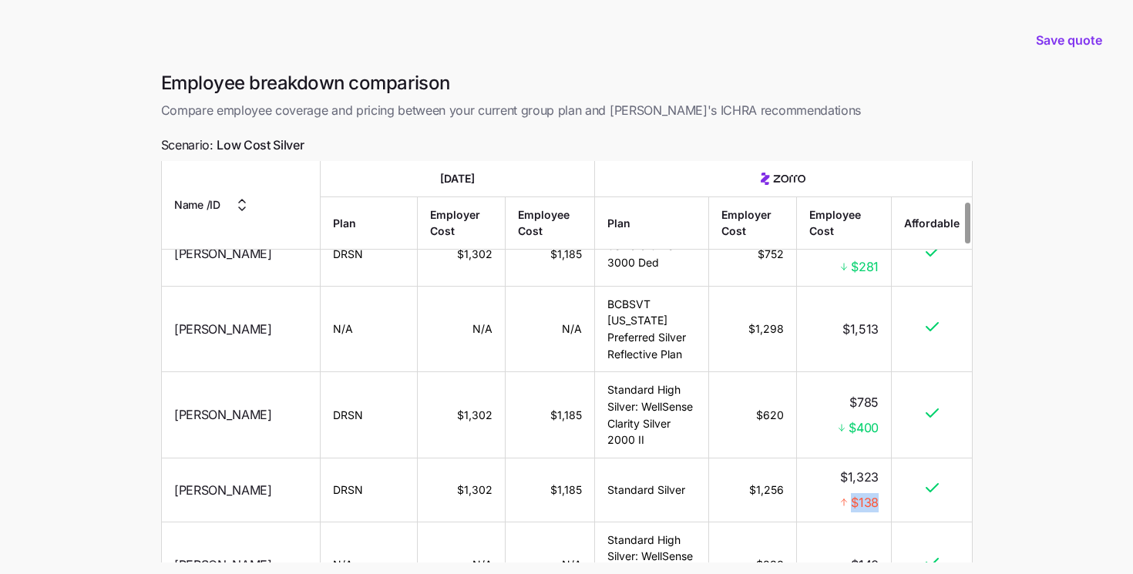
drag, startPoint x: 839, startPoint y: 469, endPoint x: 888, endPoint y: 469, distance: 49.3
click at [888, 469] on td "$1,323 $138" at bounding box center [844, 491] width 95 height 64
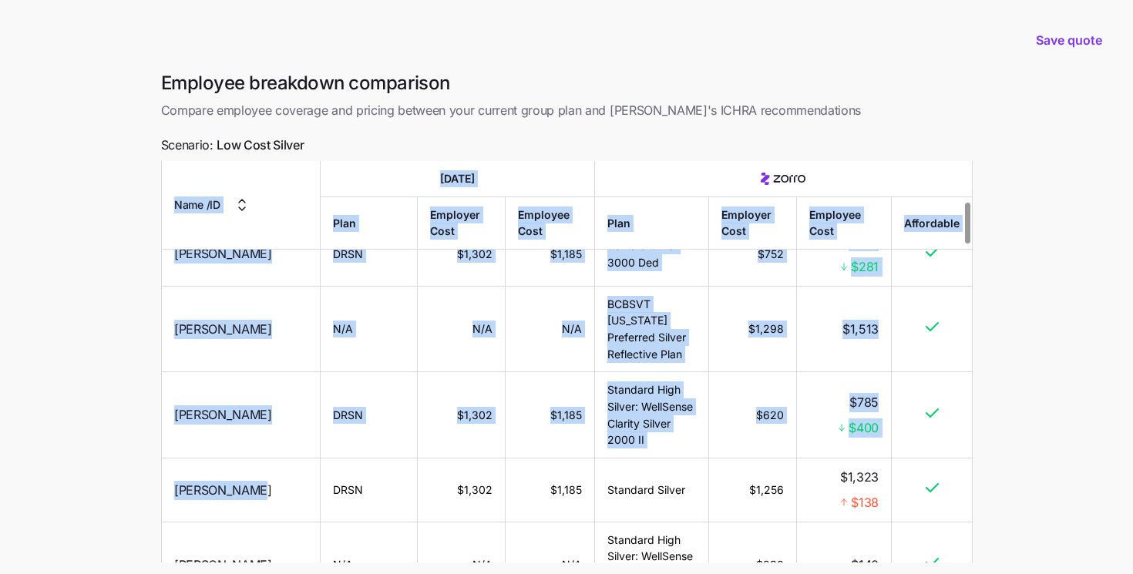
drag, startPoint x: 251, startPoint y: 456, endPoint x: 120, endPoint y: 456, distance: 131.1
click at [120, 456] on main "Save quote Employee breakdown comparison Compare employee coverage and pricing …" at bounding box center [566, 351] width 1133 height 703
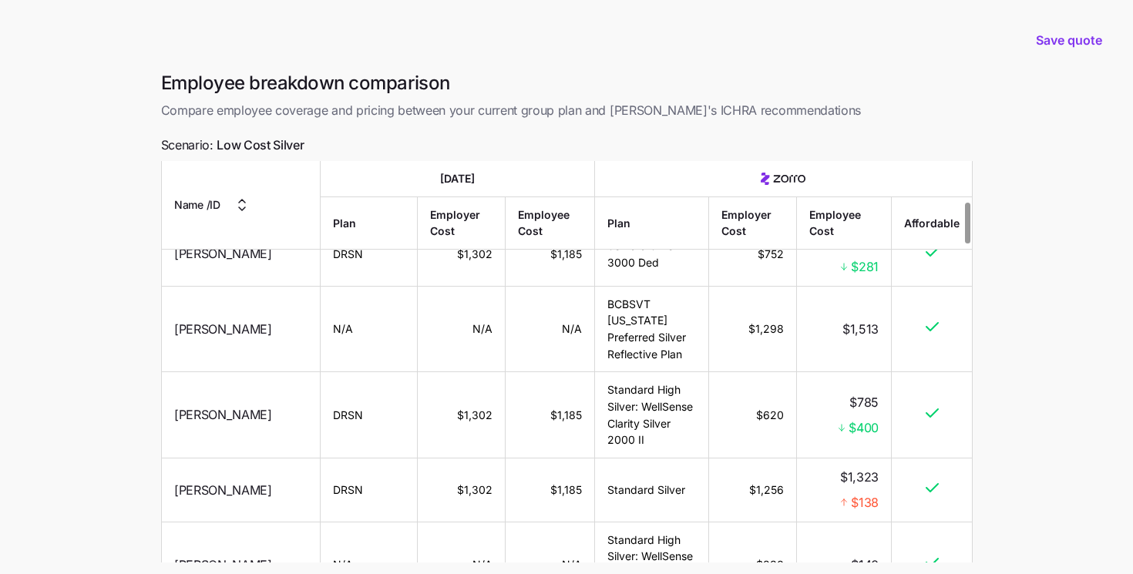
click at [141, 453] on main "Save quote Employee breakdown comparison Compare employee coverage and pricing …" at bounding box center [566, 351] width 1133 height 703
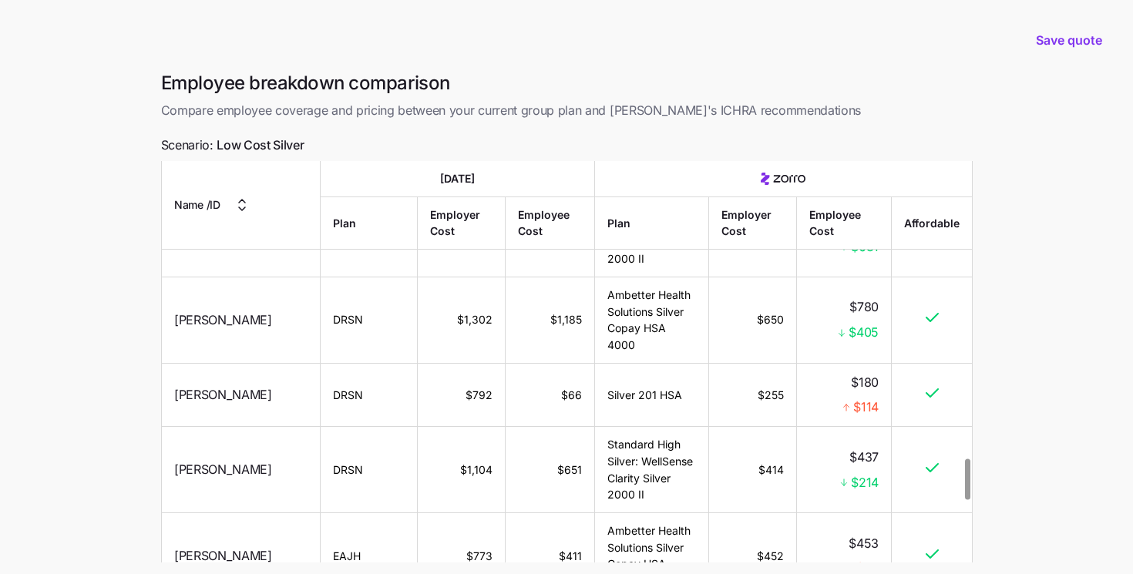
scroll to position [2949, 0]
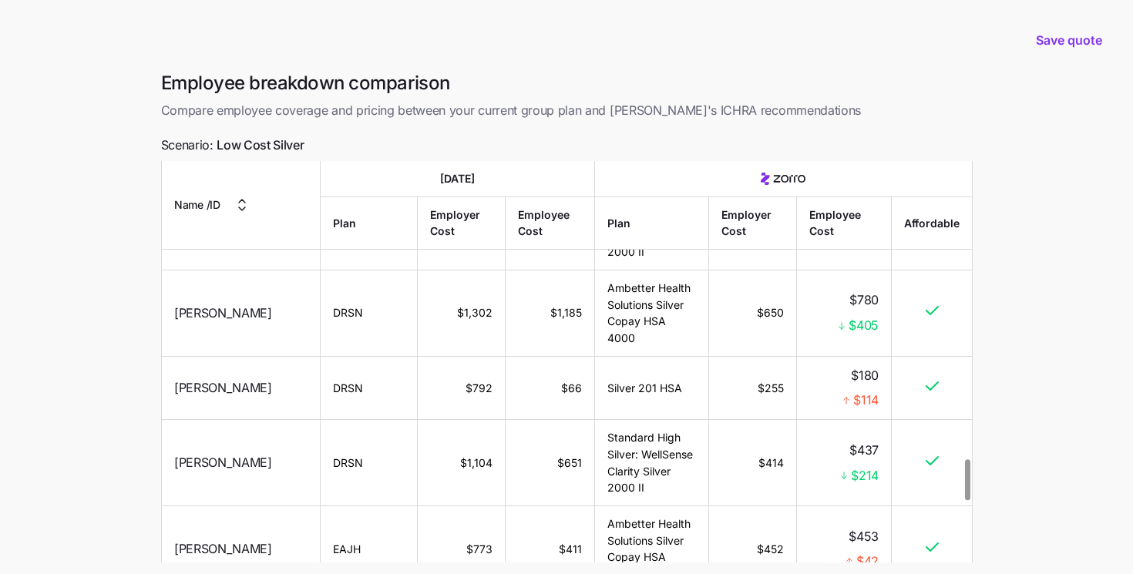
drag, startPoint x: 925, startPoint y: 437, endPoint x: 962, endPoint y: 434, distance: 37.9
drag, startPoint x: 746, startPoint y: 432, endPoint x: 777, endPoint y: 432, distance: 31.6
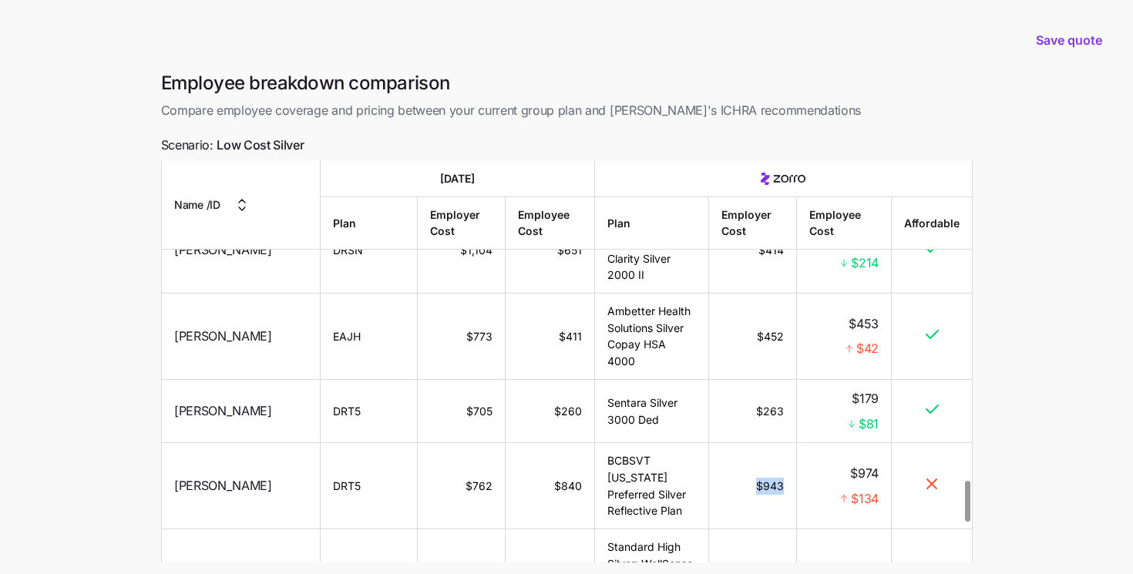
scroll to position [3154, 0]
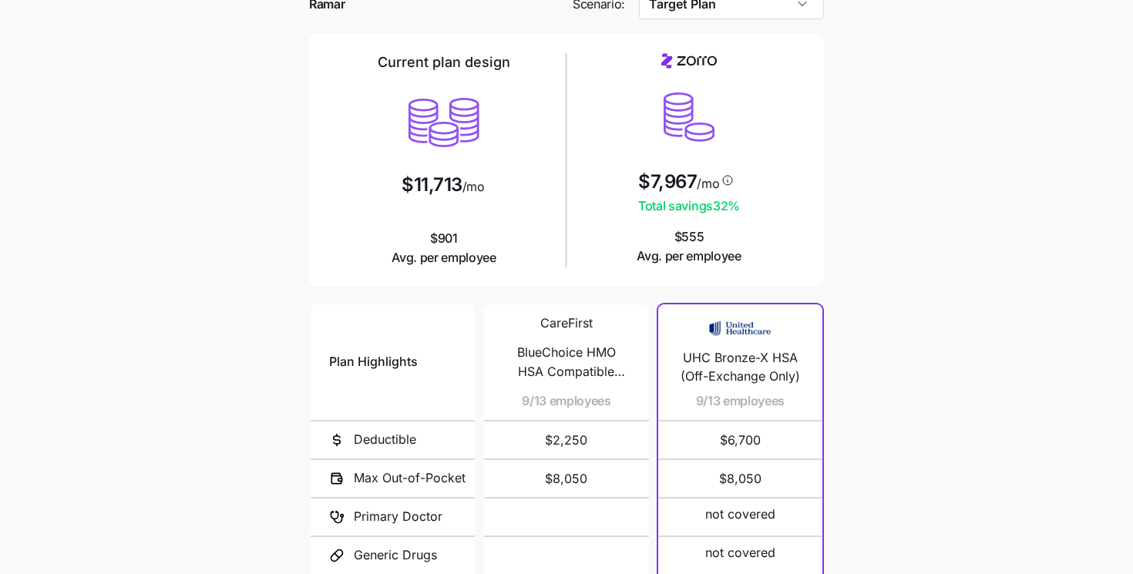
scroll to position [83, 0]
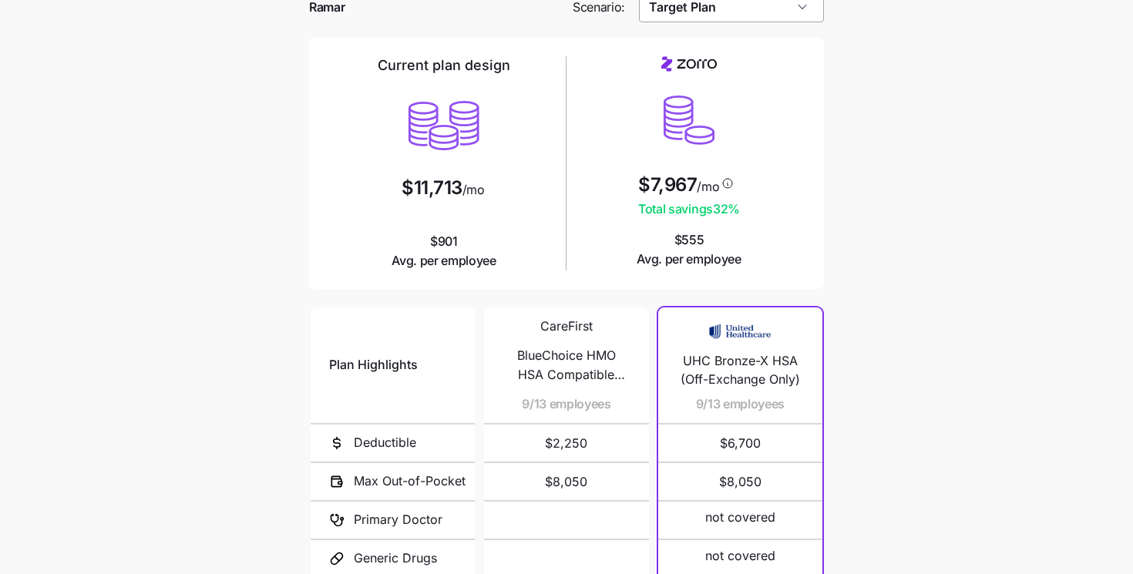
click at [656, 18] on input "Target Plan" at bounding box center [732, 7] width 186 height 31
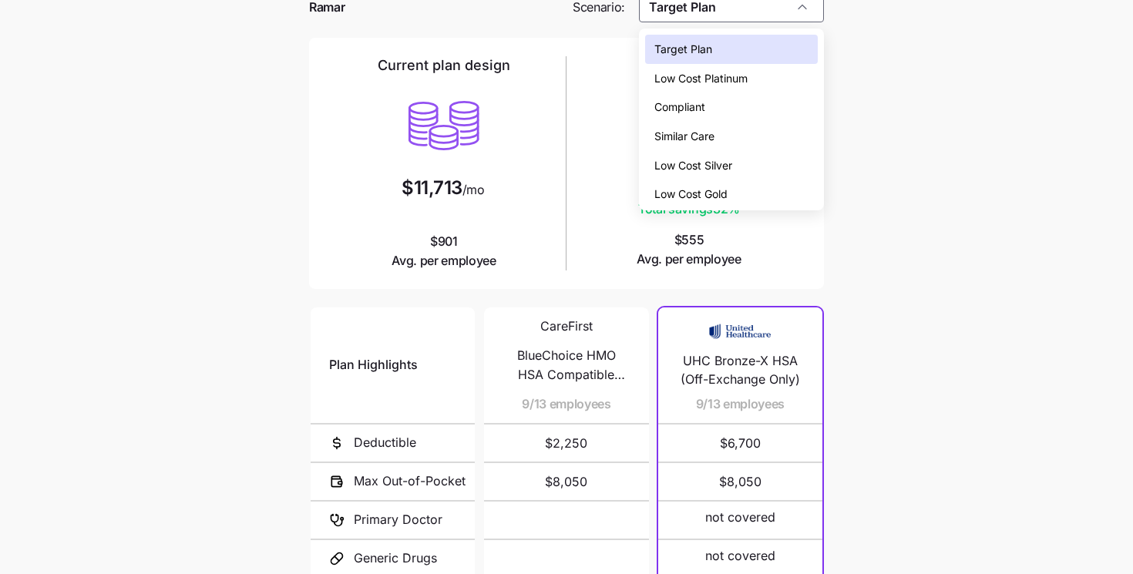
click at [675, 164] on span "Low Cost Silver" at bounding box center [694, 165] width 78 height 17
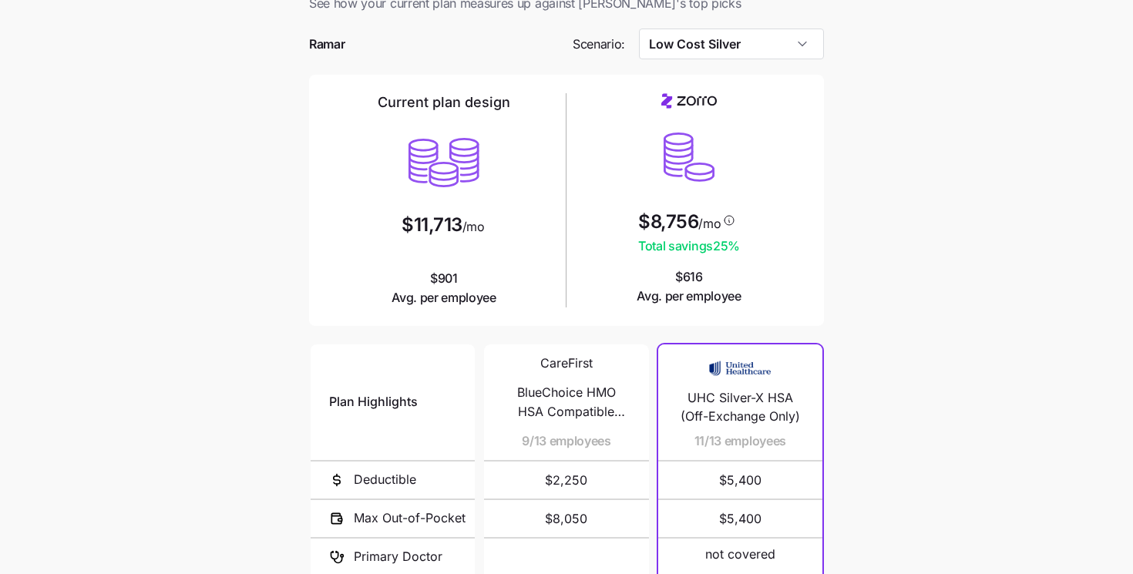
scroll to position [42, 0]
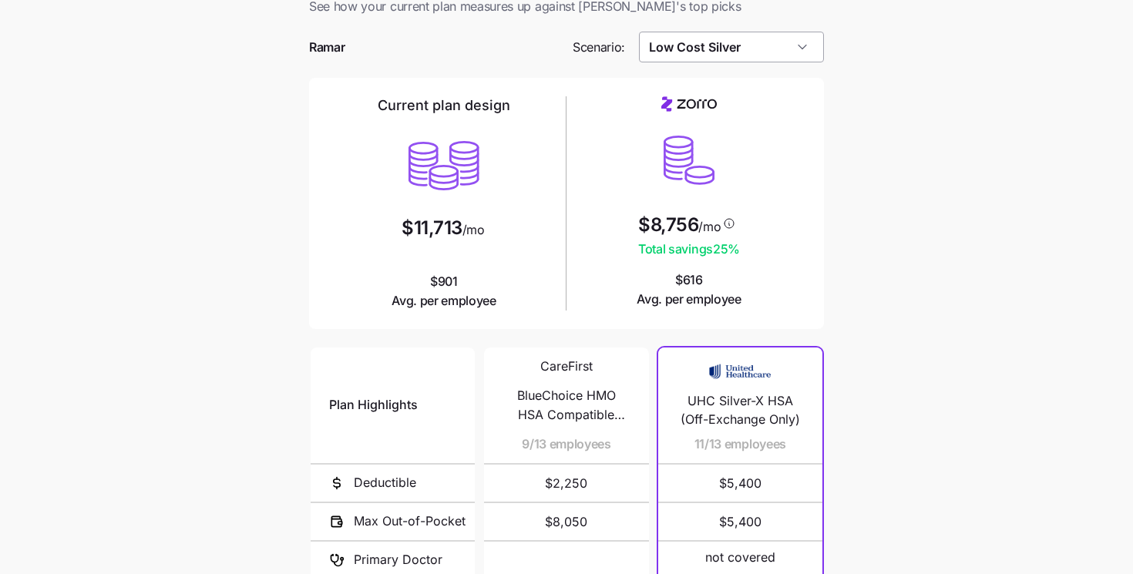
click at [687, 44] on input "Low Cost Silver" at bounding box center [732, 47] width 186 height 31
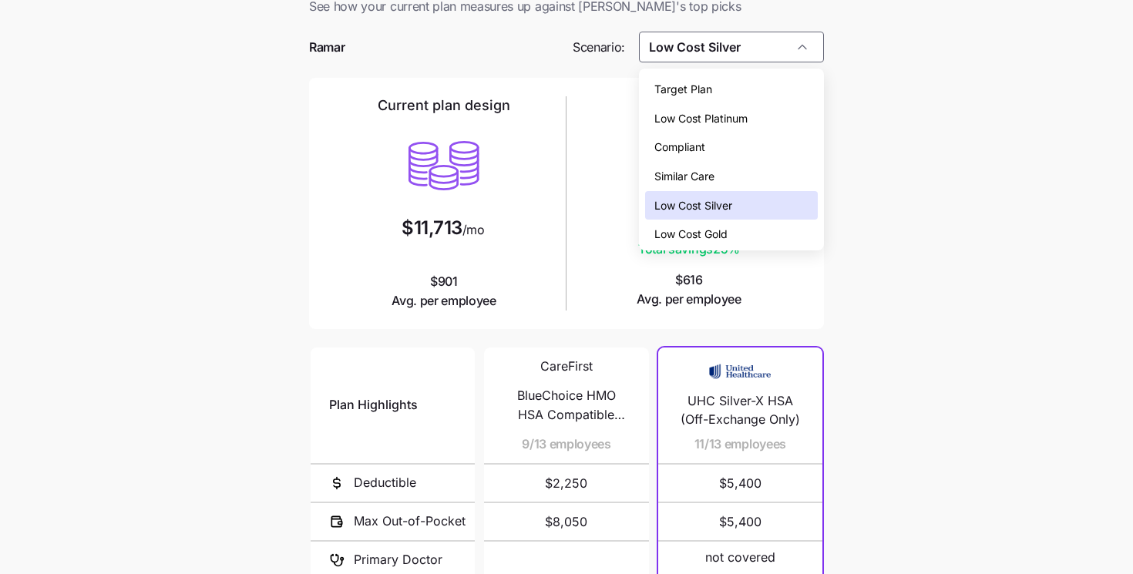
click at [705, 232] on span "Low Cost Gold" at bounding box center [691, 234] width 73 height 17
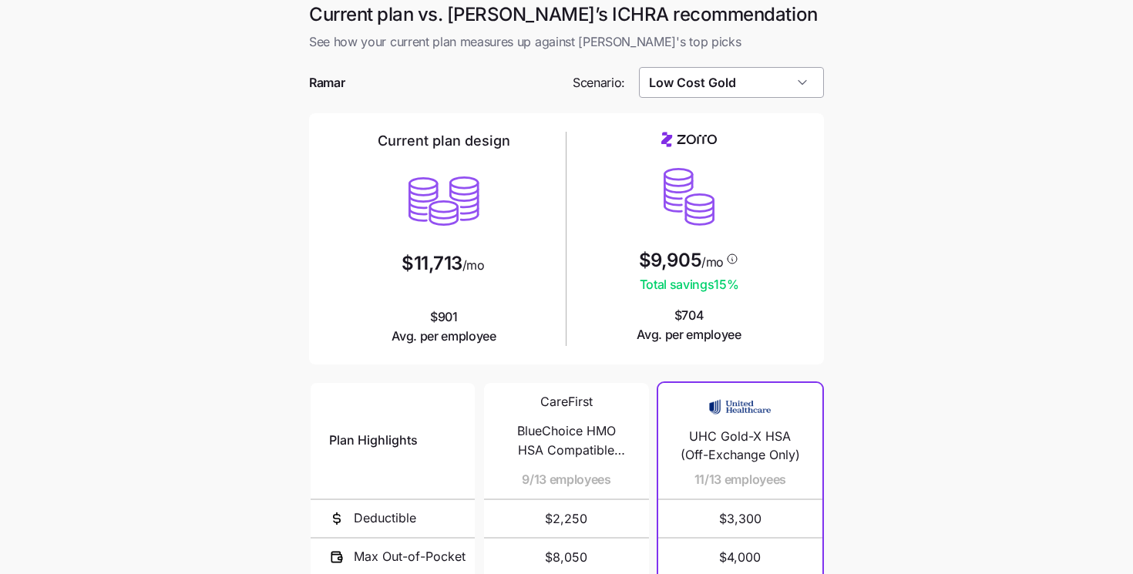
scroll to position [0, 0]
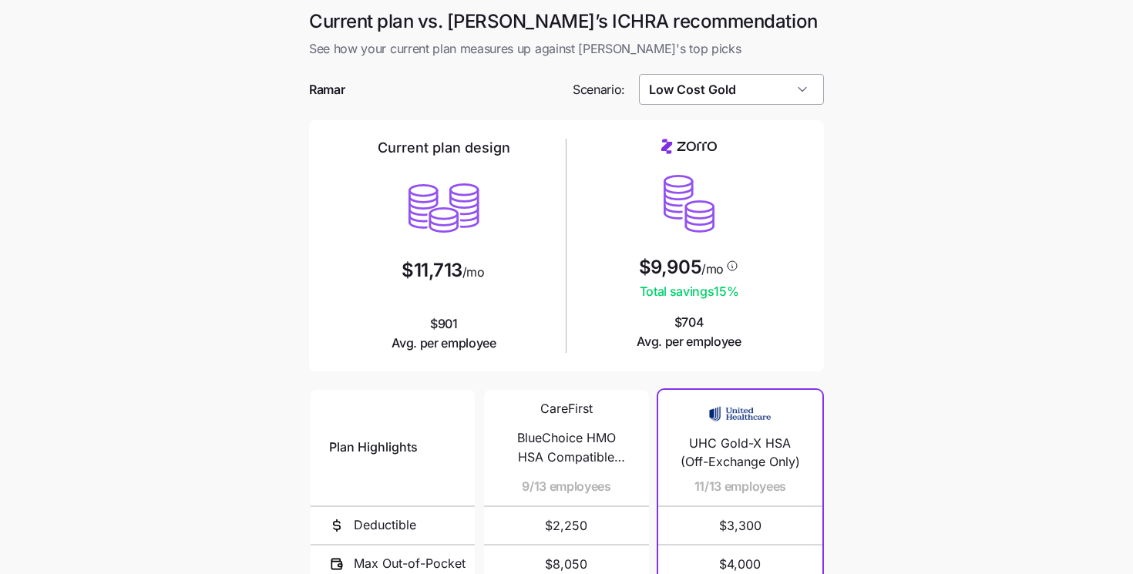
click at [671, 93] on input "Low Cost Gold" at bounding box center [732, 89] width 186 height 31
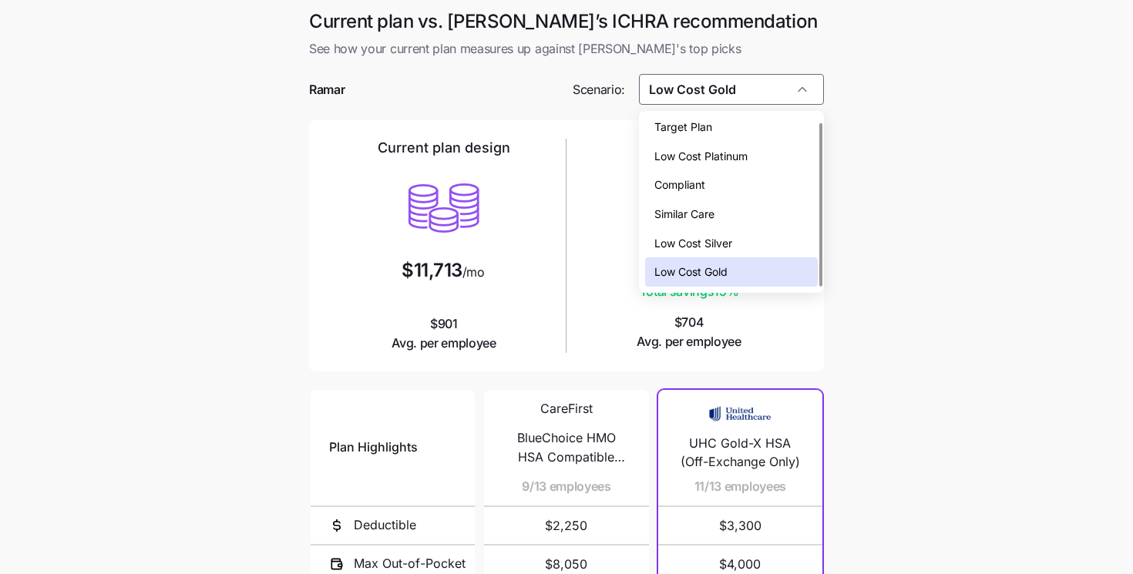
click at [669, 127] on span "Target Plan" at bounding box center [684, 127] width 58 height 17
type input "Target Plan"
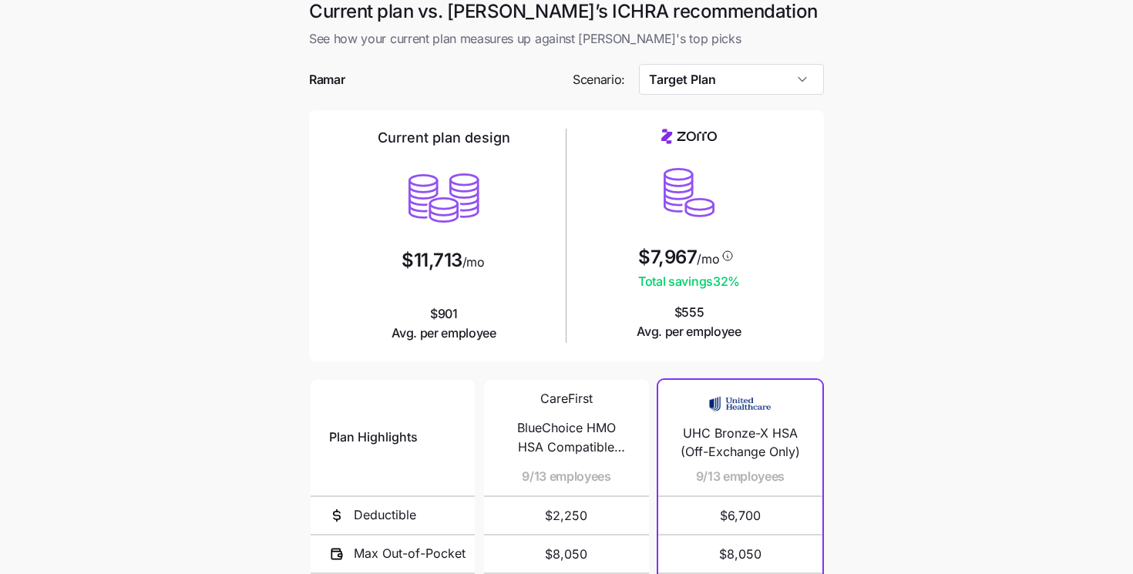
scroll to position [267, 0]
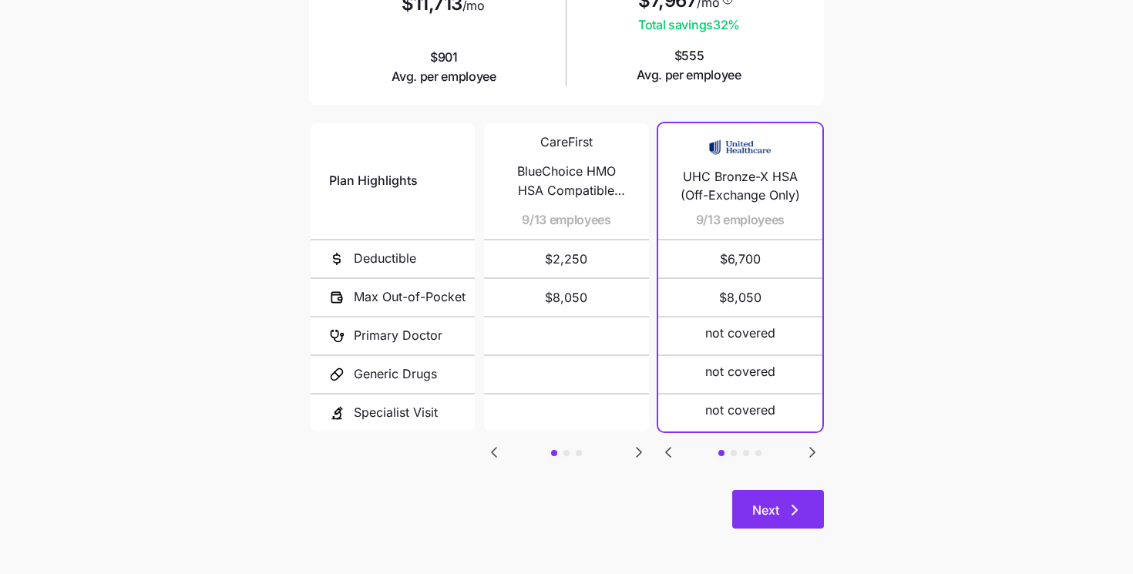
click at [773, 516] on span "Next" at bounding box center [766, 510] width 27 height 19
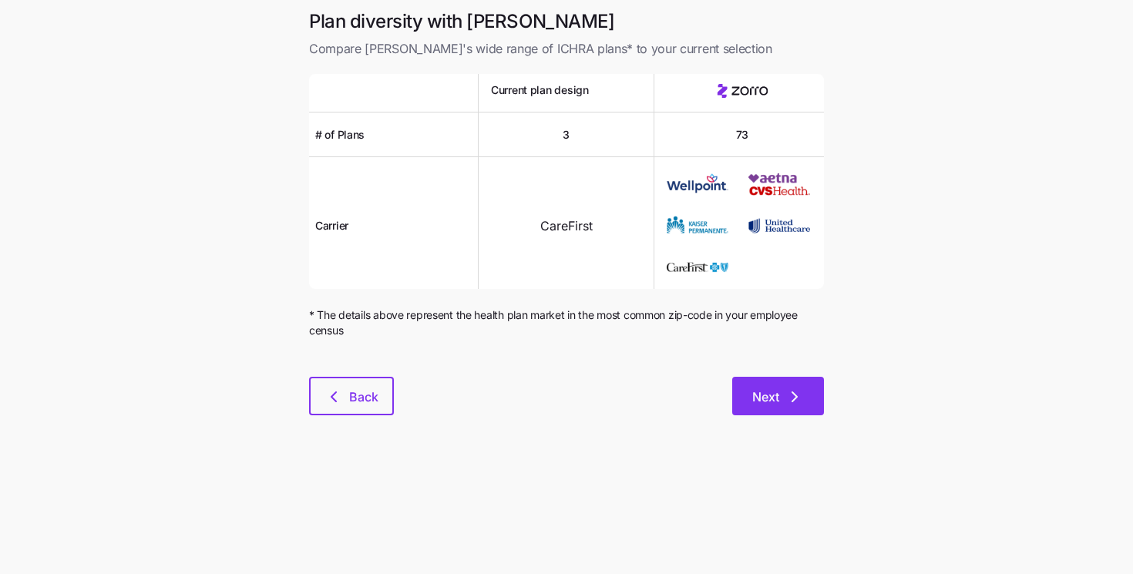
click at [772, 390] on span "Next" at bounding box center [766, 397] width 27 height 19
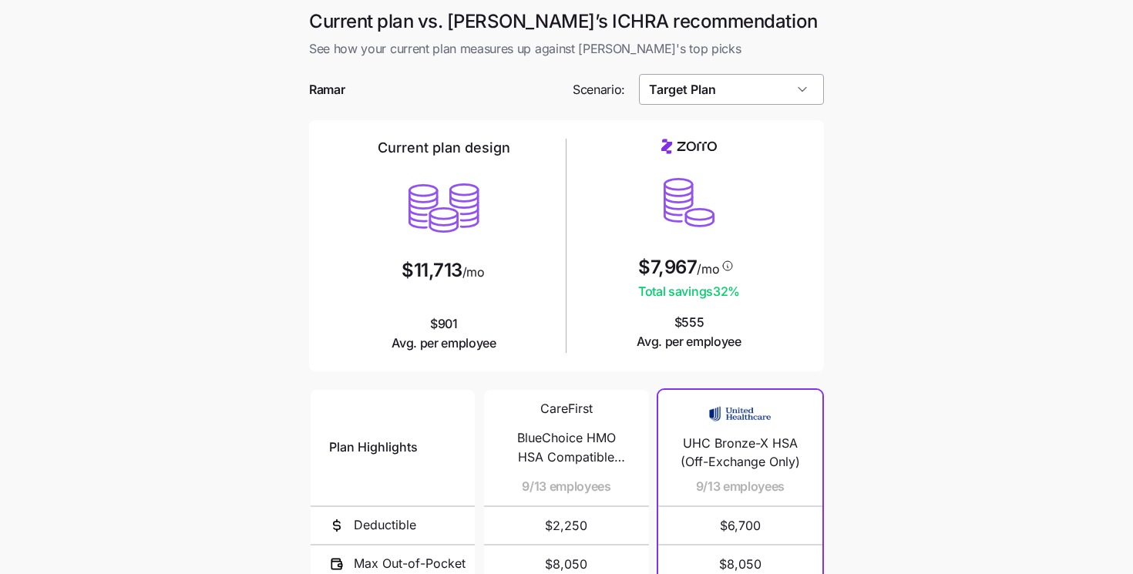
click at [650, 81] on input "Target Plan" at bounding box center [732, 89] width 186 height 31
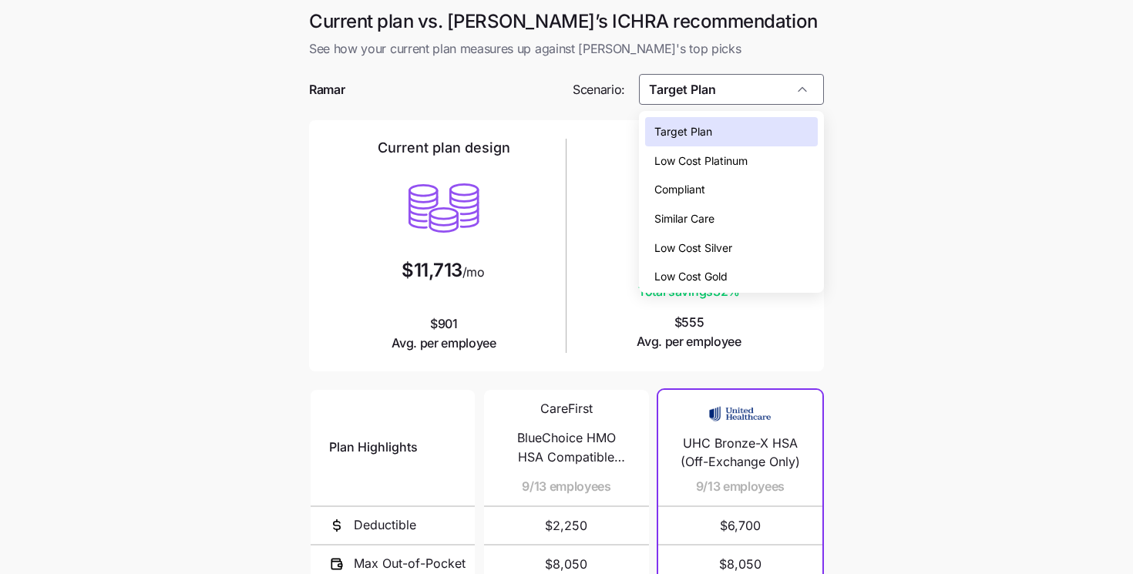
click at [701, 243] on span "Low Cost Silver" at bounding box center [694, 248] width 78 height 17
type input "Low Cost Silver"
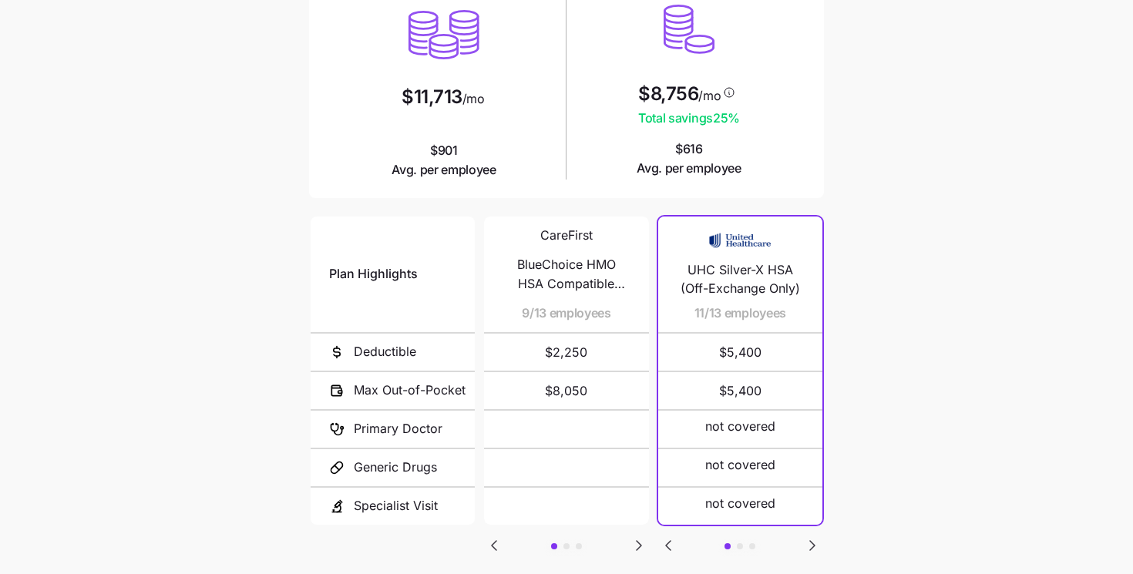
scroll to position [267, 0]
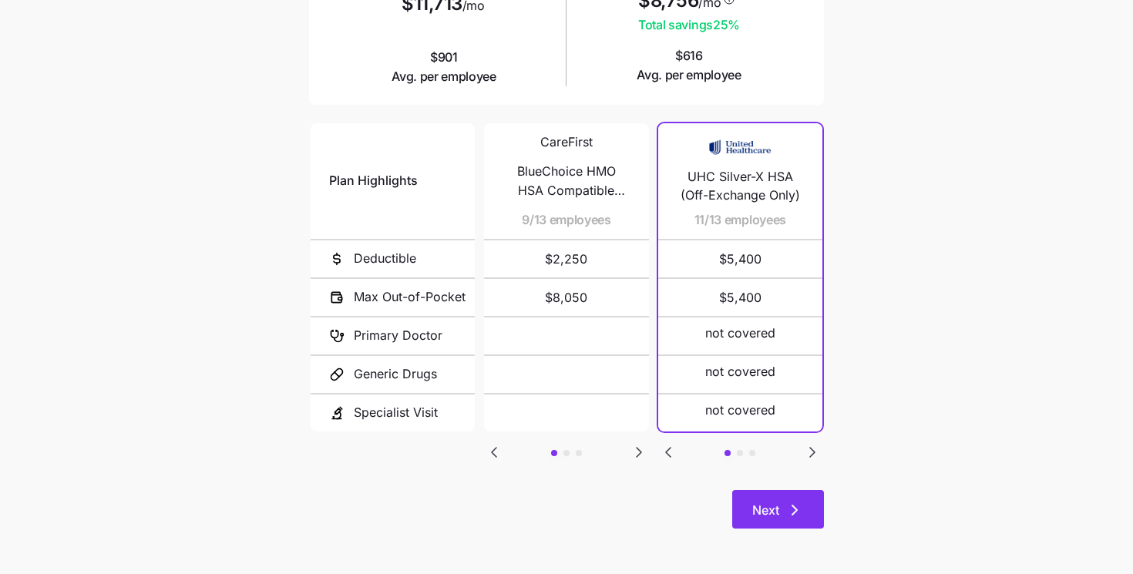
click at [751, 508] on button "Next" at bounding box center [779, 509] width 92 height 39
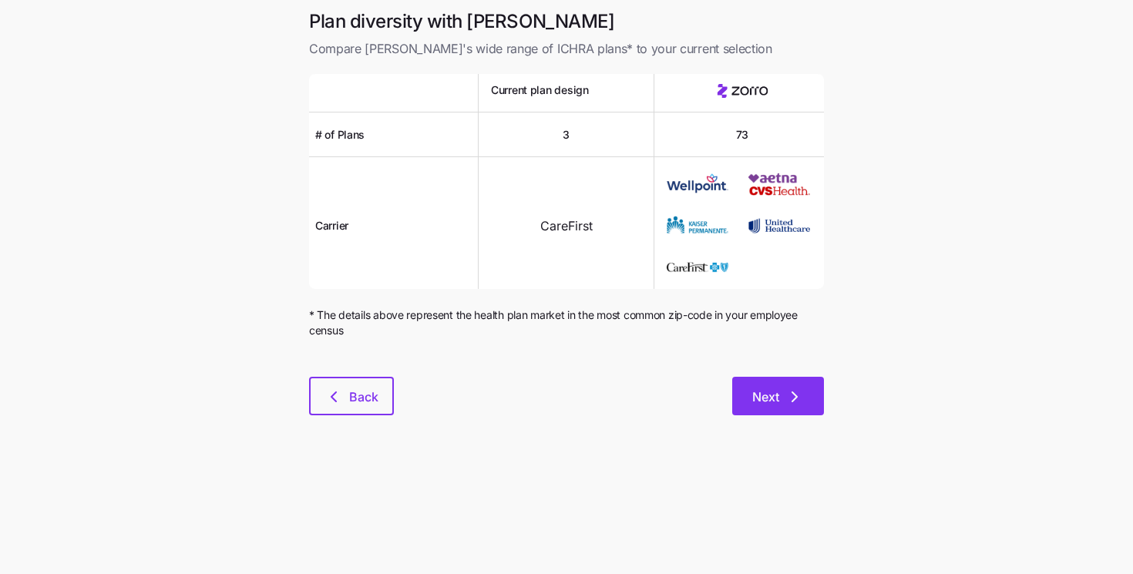
click at [762, 389] on span "Next" at bounding box center [766, 397] width 27 height 19
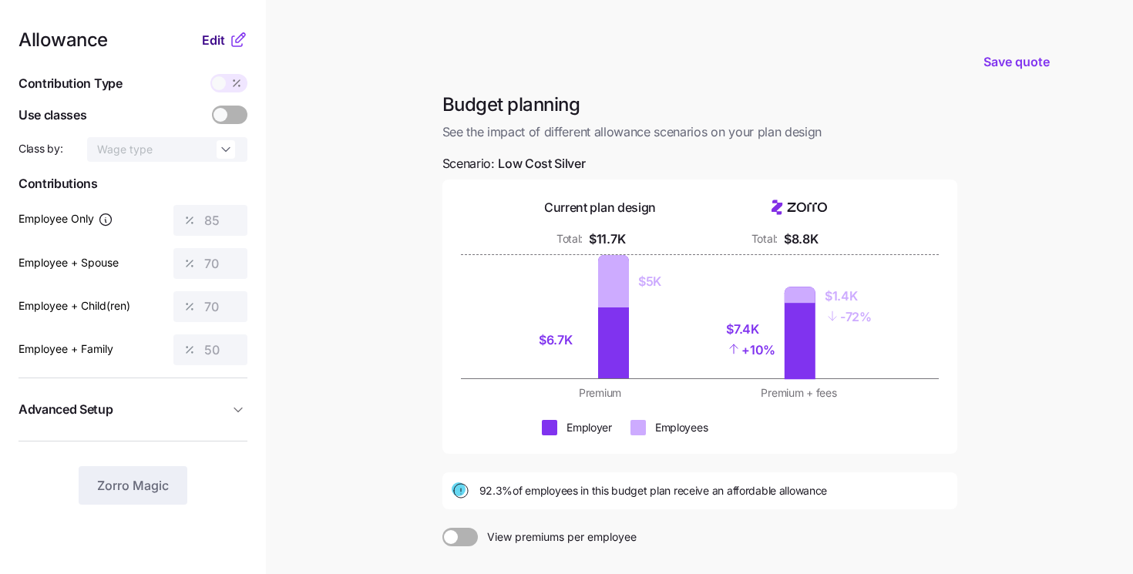
click at [224, 42] on span "Edit" at bounding box center [213, 40] width 23 height 19
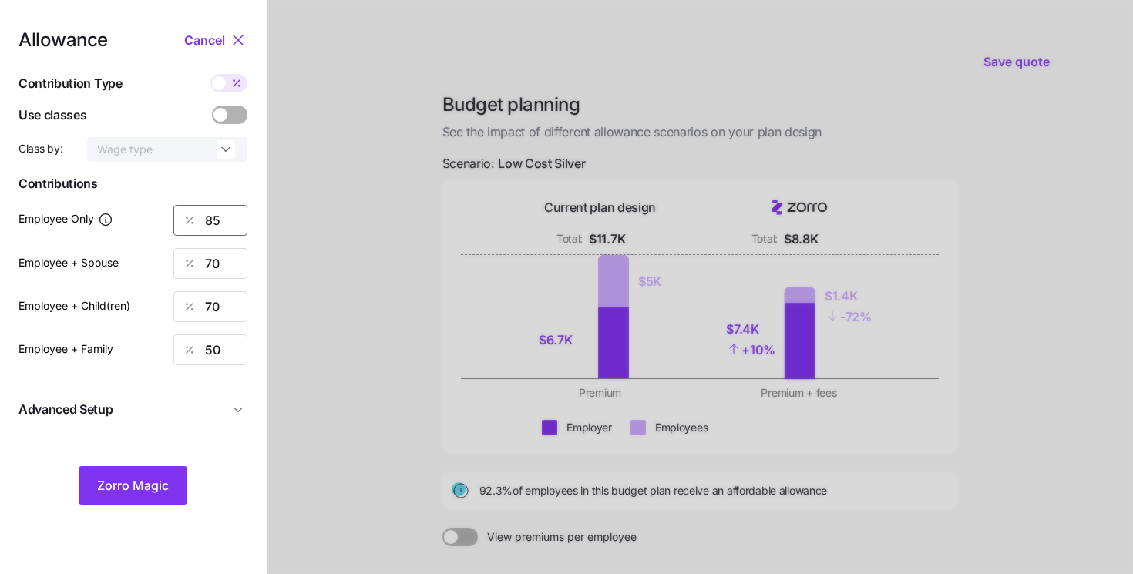
drag, startPoint x: 224, startPoint y: 226, endPoint x: 168, endPoint y: 223, distance: 56.4
click at [168, 223] on div "Employee Only 85" at bounding box center [133, 220] width 229 height 31
type input "70"
click at [124, 486] on span "Zorro Magic" at bounding box center [133, 486] width 72 height 19
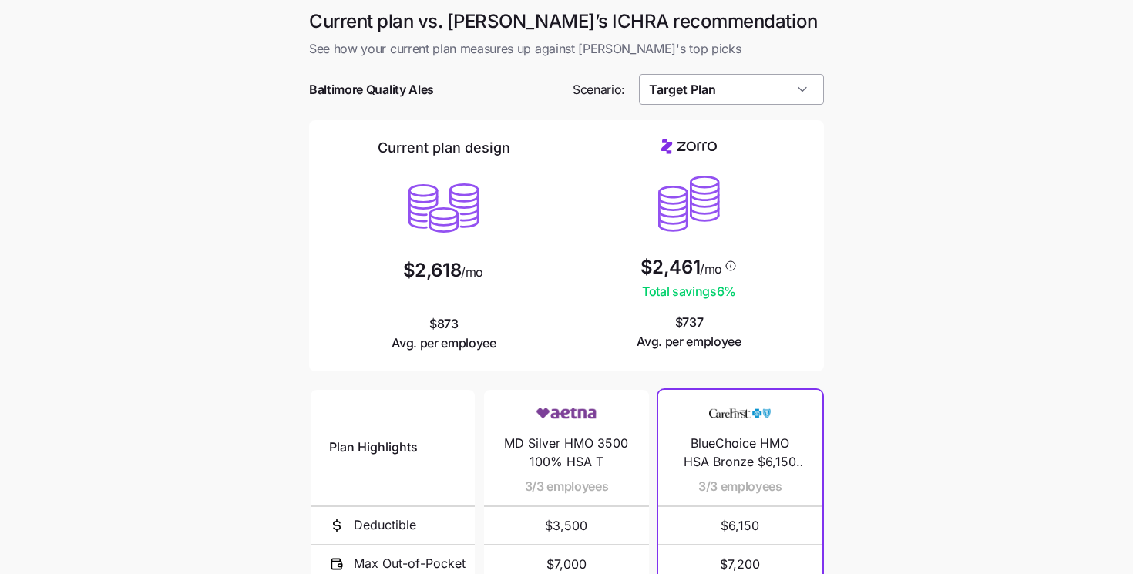
click at [662, 98] on input "Target Plan" at bounding box center [732, 89] width 186 height 31
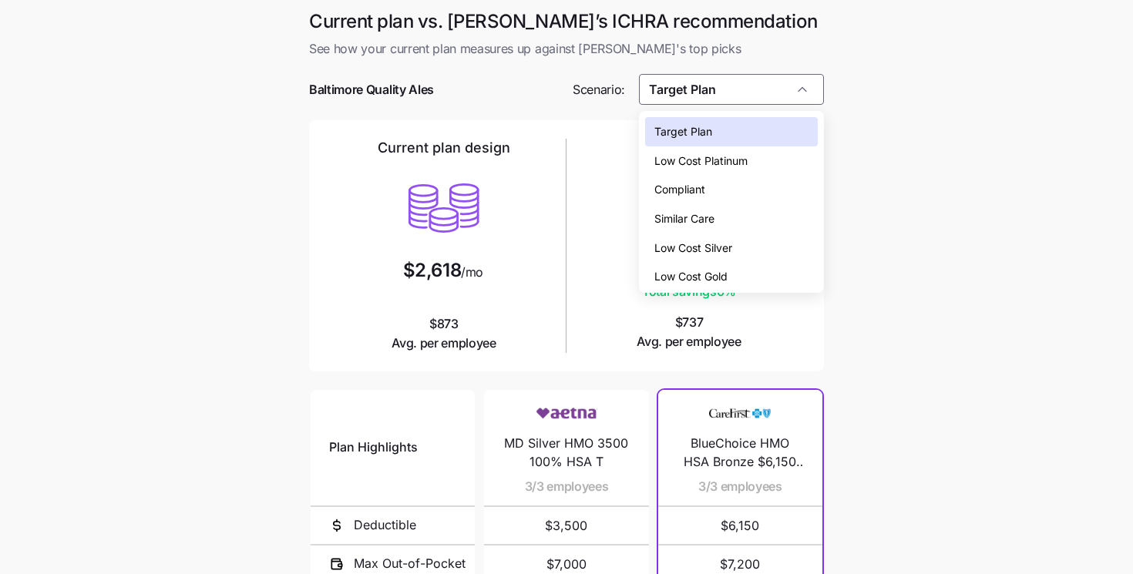
click at [694, 248] on span "Low Cost Silver" at bounding box center [694, 248] width 78 height 17
type input "Low Cost Silver"
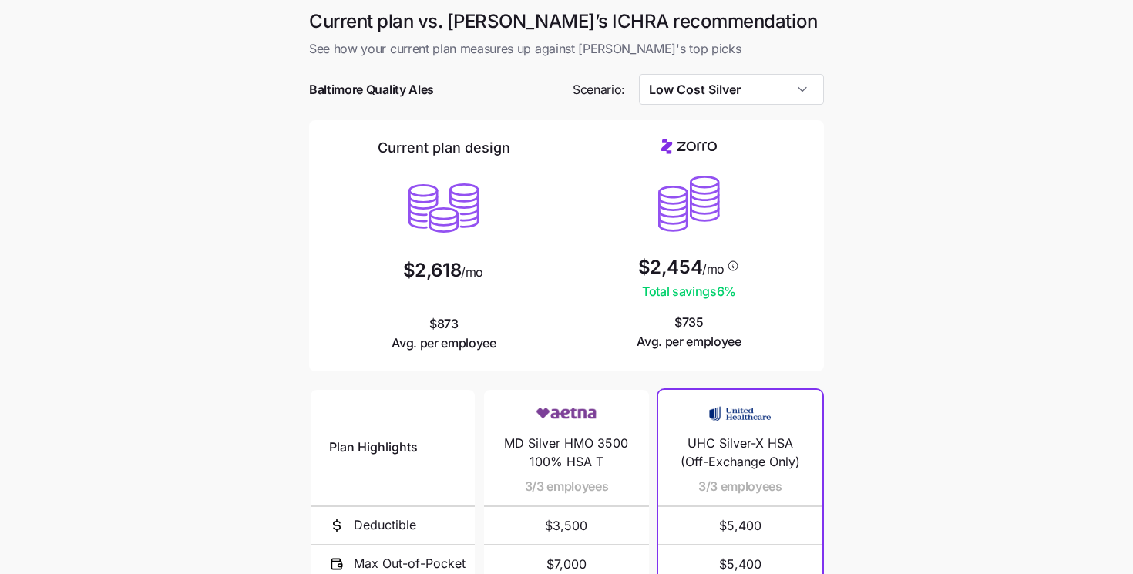
scroll to position [267, 0]
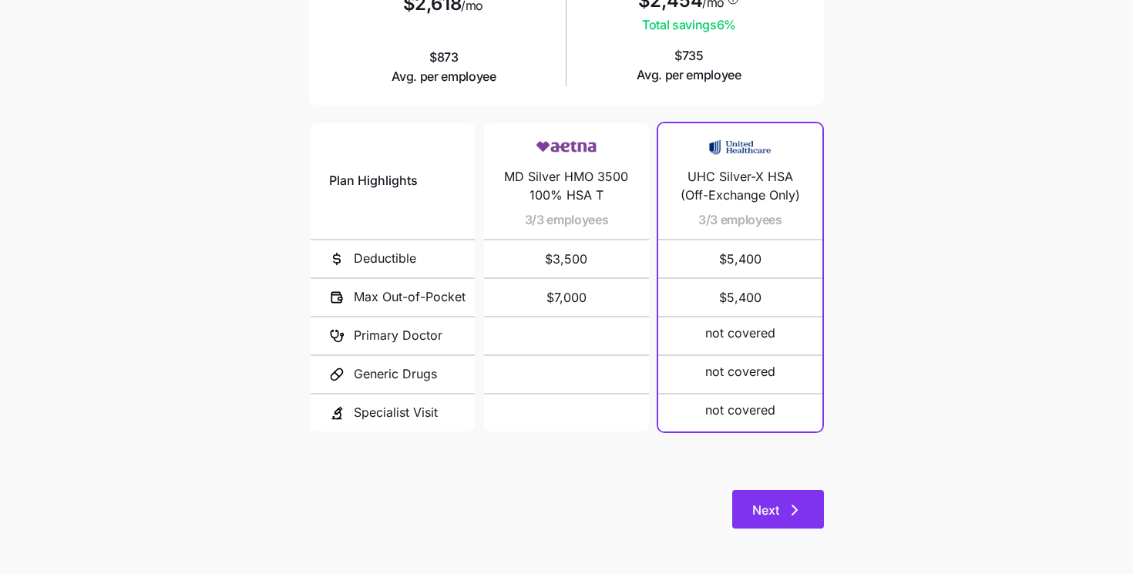
click at [767, 500] on button "Next" at bounding box center [779, 509] width 92 height 39
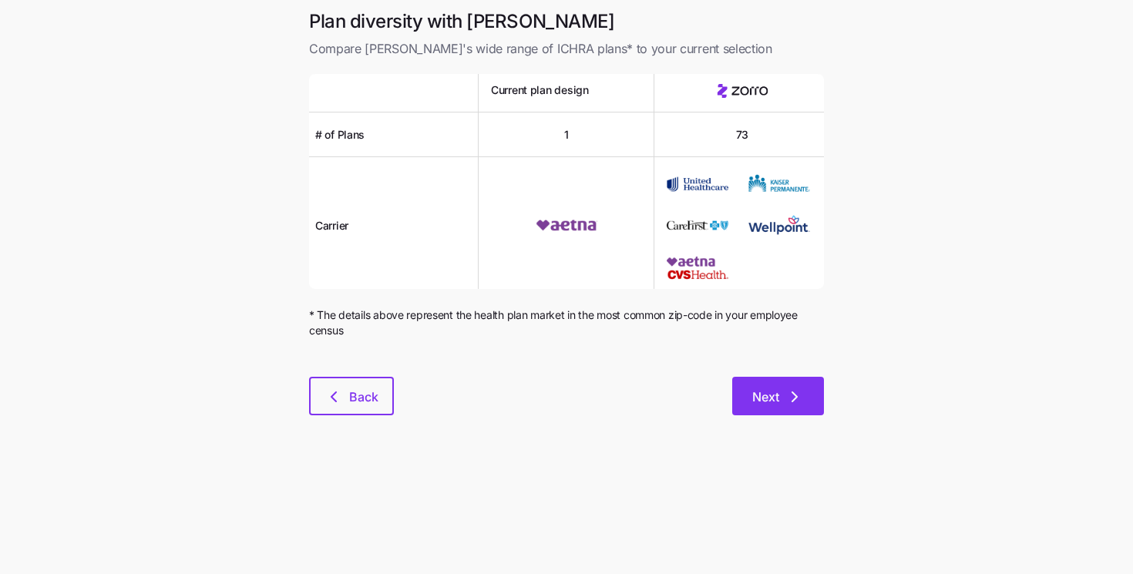
click at [764, 402] on span "Next" at bounding box center [766, 397] width 27 height 19
